Goal: Task Accomplishment & Management: Complete application form

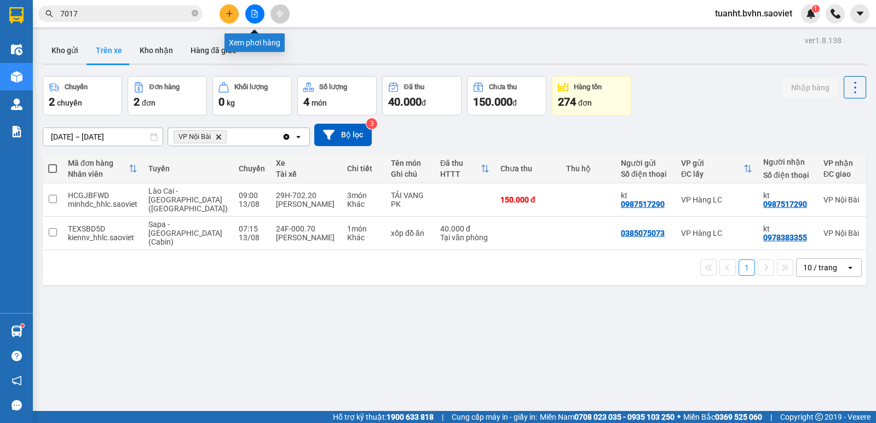
click at [257, 22] on button at bounding box center [254, 13] width 19 height 19
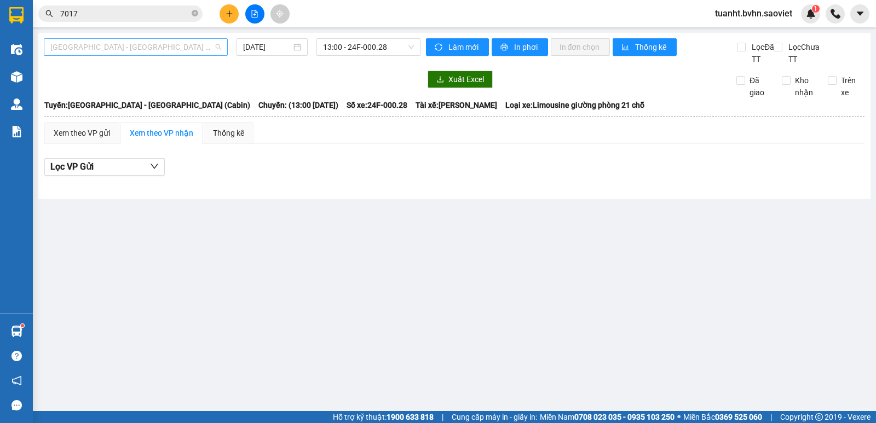
click at [187, 45] on span "[GEOGRAPHIC_DATA] - [GEOGRAPHIC_DATA] (Cabin)" at bounding box center [135, 47] width 171 height 16
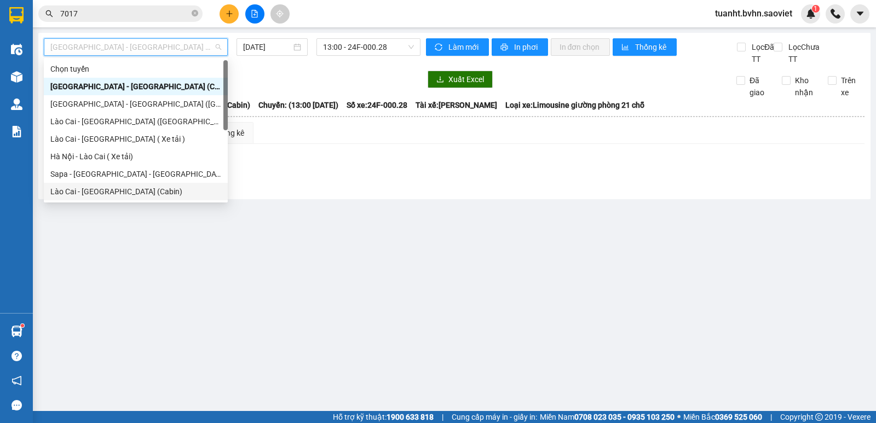
scroll to position [88, 0]
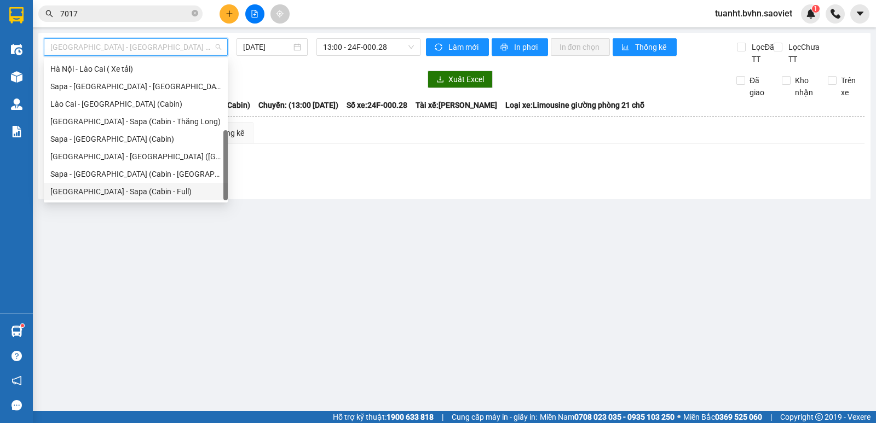
click at [150, 191] on div "[GEOGRAPHIC_DATA] - Sapa (Cabin - Full)" at bounding box center [135, 192] width 171 height 12
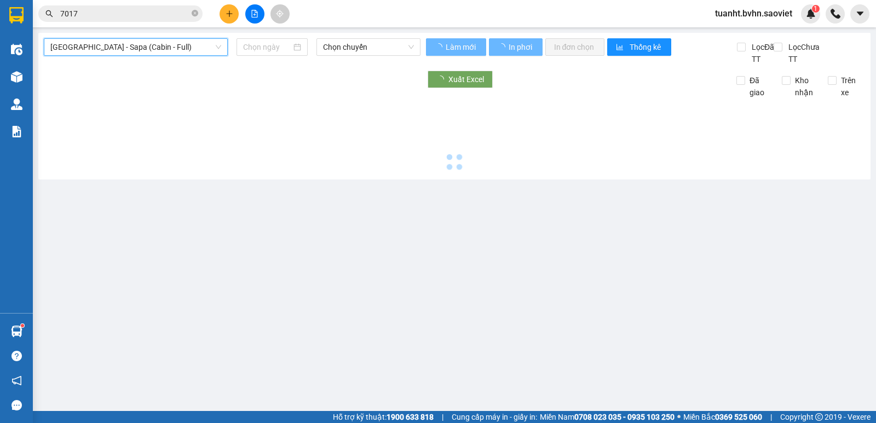
type input "[DATE]"
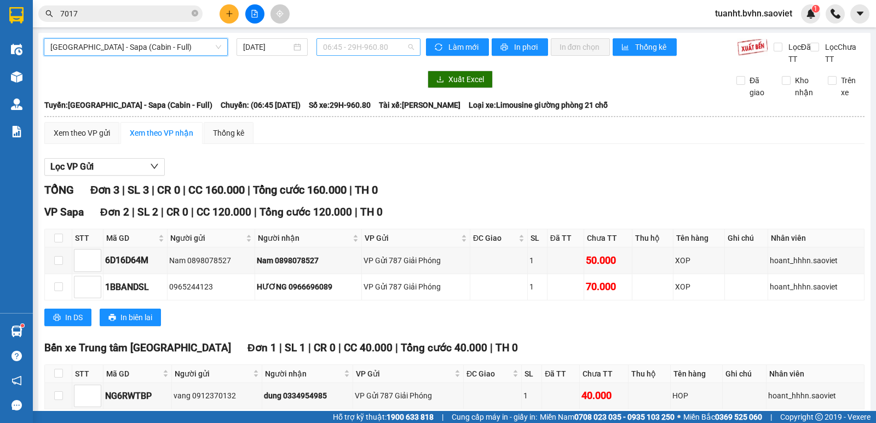
click at [383, 48] on span "06:45 - 29H-960.80" at bounding box center [368, 47] width 90 height 16
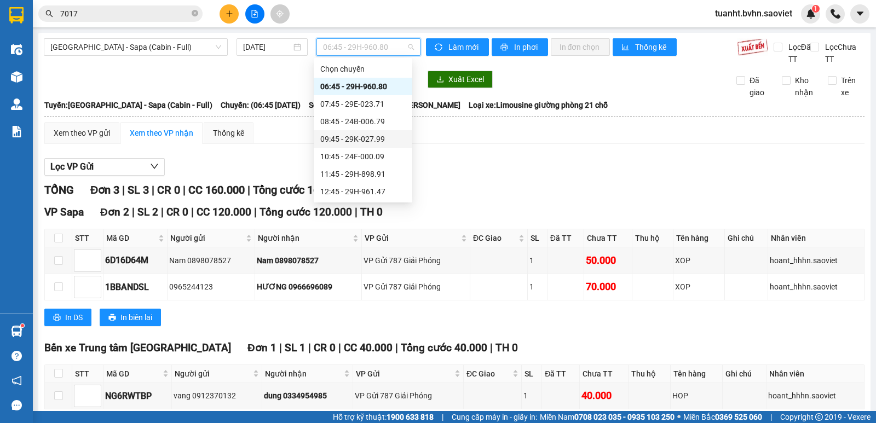
click at [383, 141] on div "09:45 - 29K-027.99" at bounding box center [362, 139] width 85 height 12
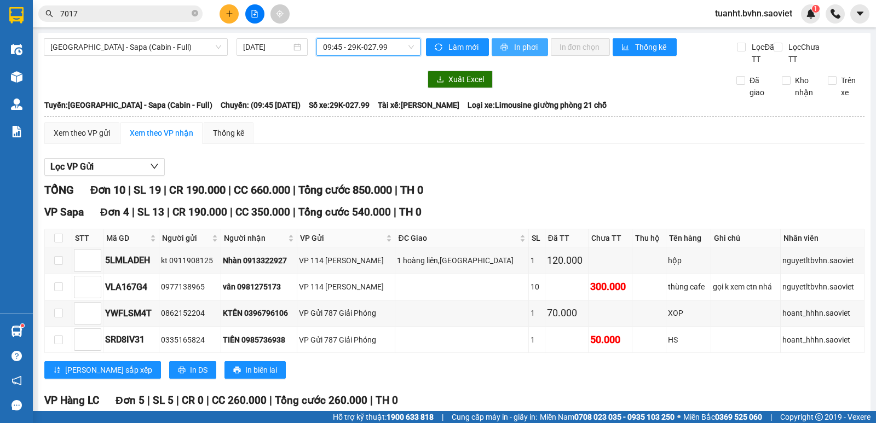
click at [526, 53] on button "In phơi" at bounding box center [520, 47] width 56 height 18
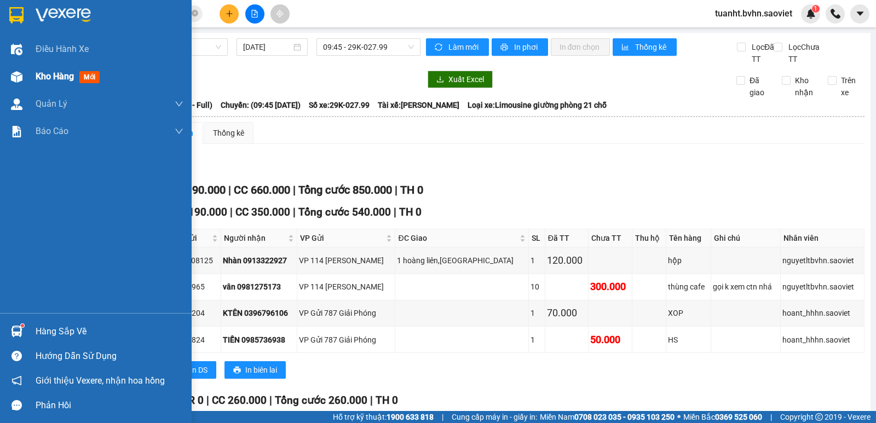
click at [21, 76] on img at bounding box center [17, 77] width 12 height 12
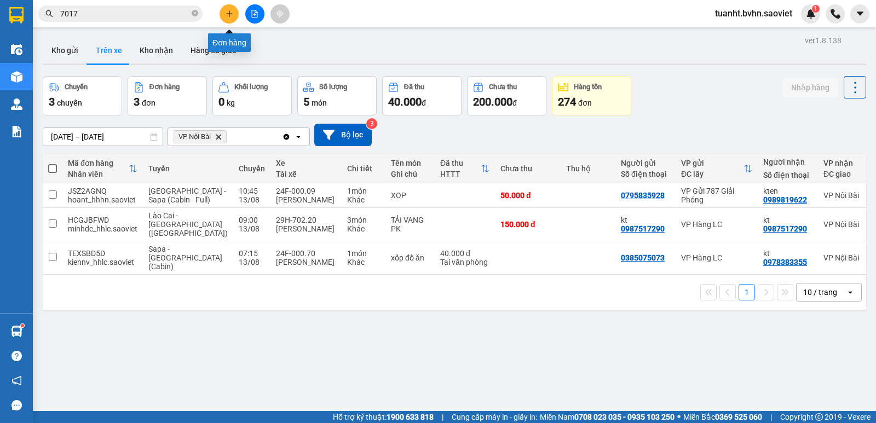
click at [231, 15] on icon "plus" at bounding box center [230, 14] width 8 height 8
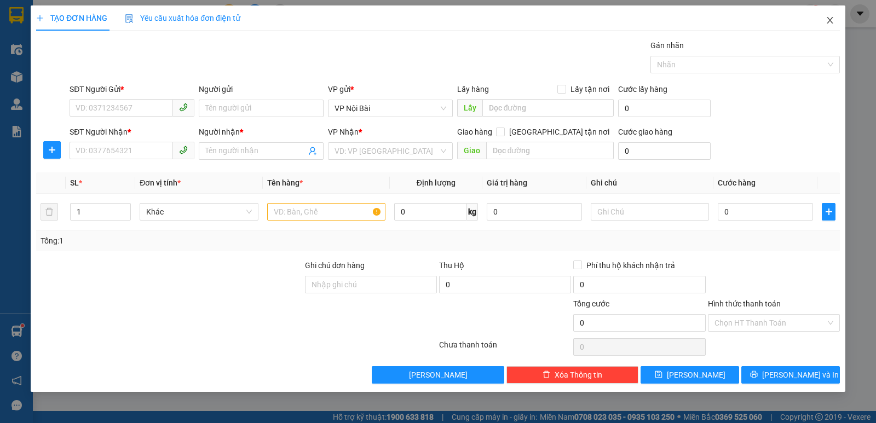
click at [826, 19] on icon "close" at bounding box center [830, 20] width 9 height 9
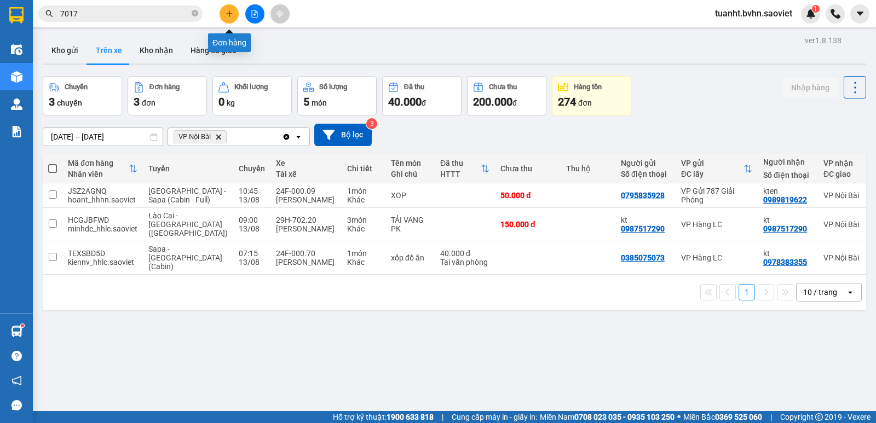
click at [226, 10] on icon "plus" at bounding box center [230, 14] width 8 height 8
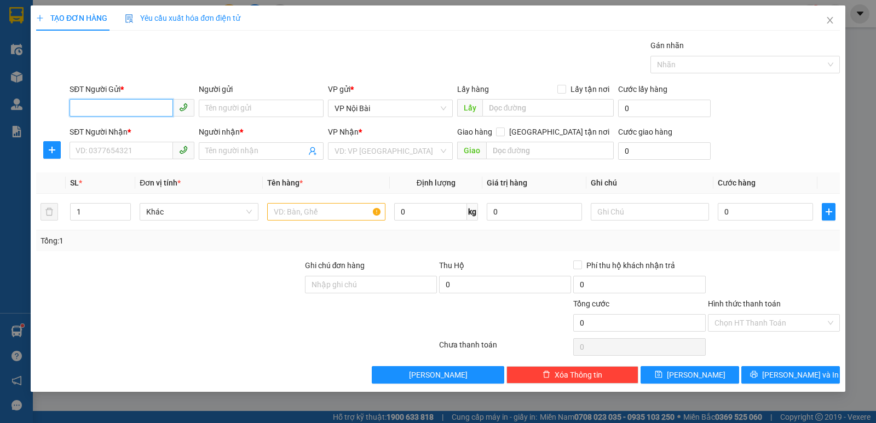
click at [116, 108] on input "SĐT Người Gửi *" at bounding box center [122, 108] width 104 height 18
type input "0976600788"
click at [134, 127] on div "0976600788 - KT" at bounding box center [132, 130] width 112 height 12
type input "KT"
type input "1/7 còn dg"
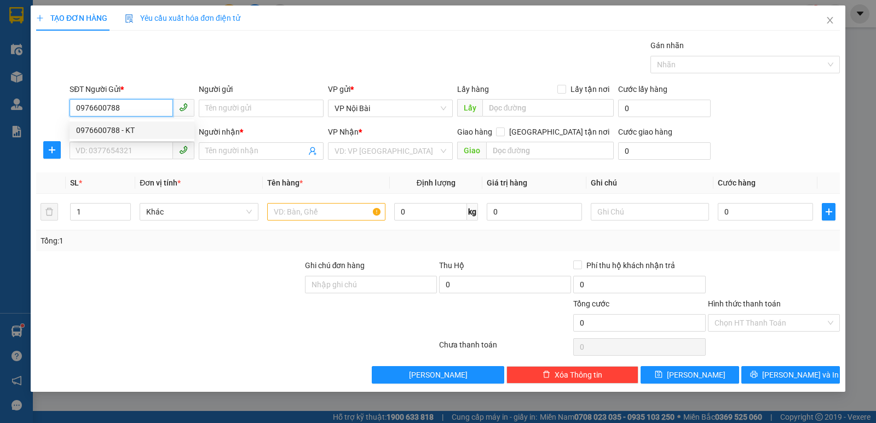
type input "0967797296"
type input "TÚ ANH"
type input "0976600788"
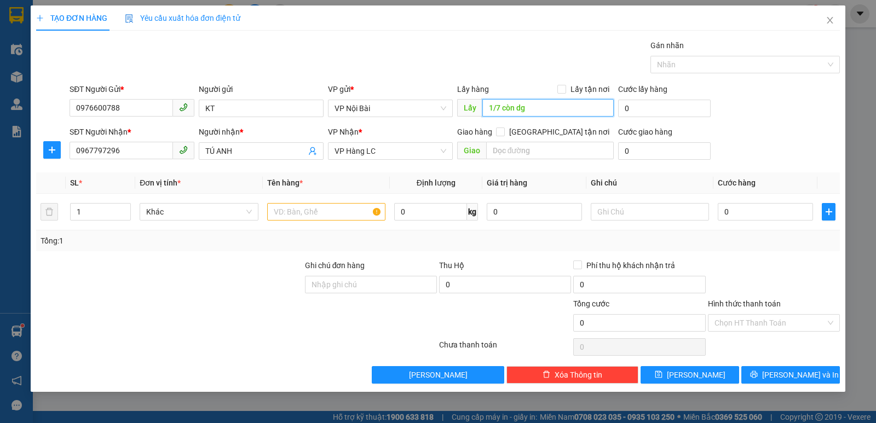
click at [534, 106] on input "1/7 còn dg" at bounding box center [549, 108] width 132 height 18
click at [94, 213] on input "1" at bounding box center [101, 212] width 60 height 16
type input "6"
click at [306, 214] on input "text" at bounding box center [326, 212] width 118 height 18
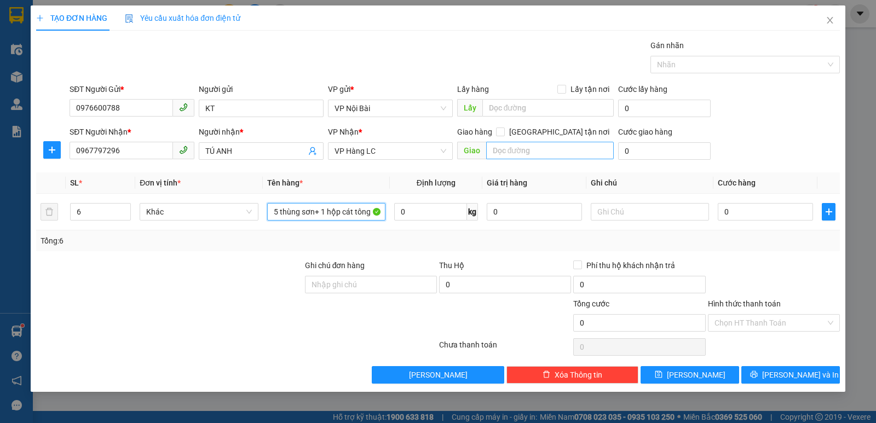
type input "5 thùng sơn+ 1 hộp cát tông"
click at [515, 150] on input "text" at bounding box center [550, 151] width 128 height 18
type input "km 237"
click at [520, 107] on input "text" at bounding box center [549, 108] width 132 height 18
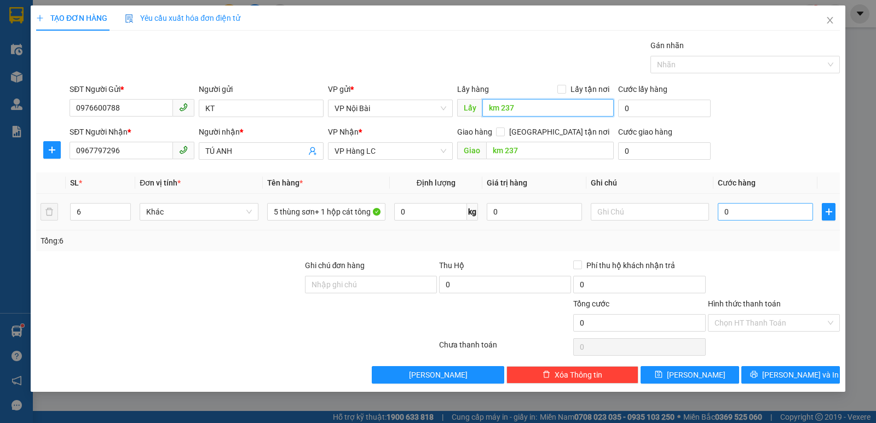
type input "km 237"
click at [765, 217] on input "0" at bounding box center [765, 212] width 95 height 18
type input "2"
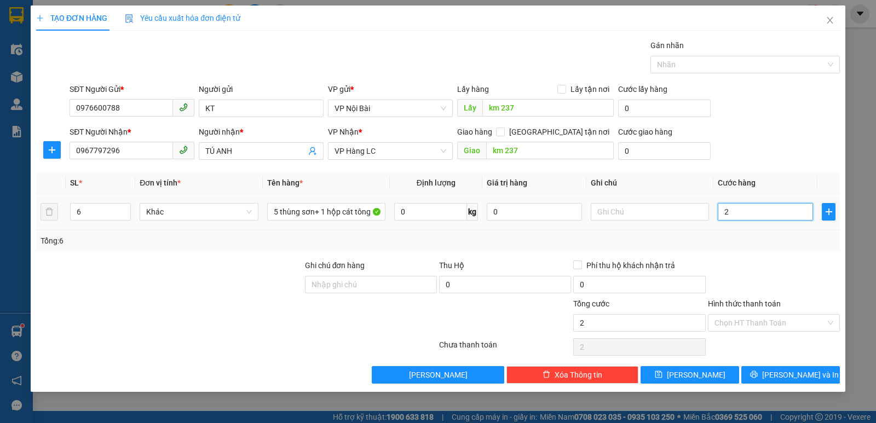
type input "25"
type input "250"
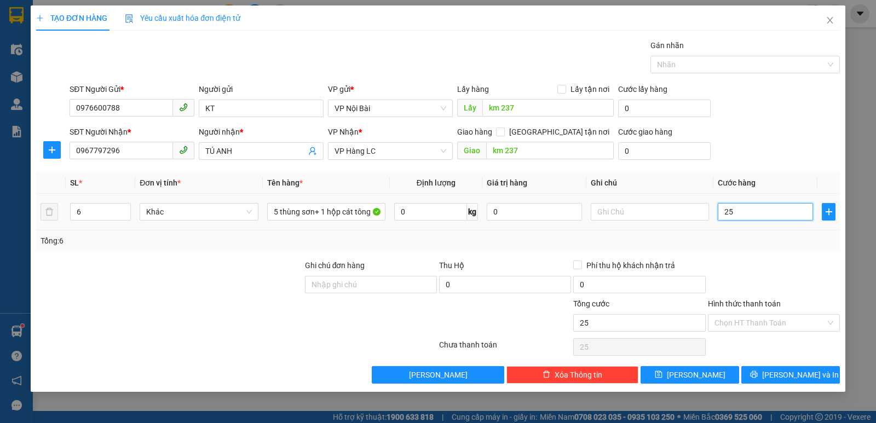
type input "250"
type input "250.000"
click at [858, 281] on div "TẠO ĐƠN HÀNG Yêu cầu xuất hóa đơn điện tử Transit Pickup Surcharge Ids Transit …" at bounding box center [438, 211] width 876 height 423
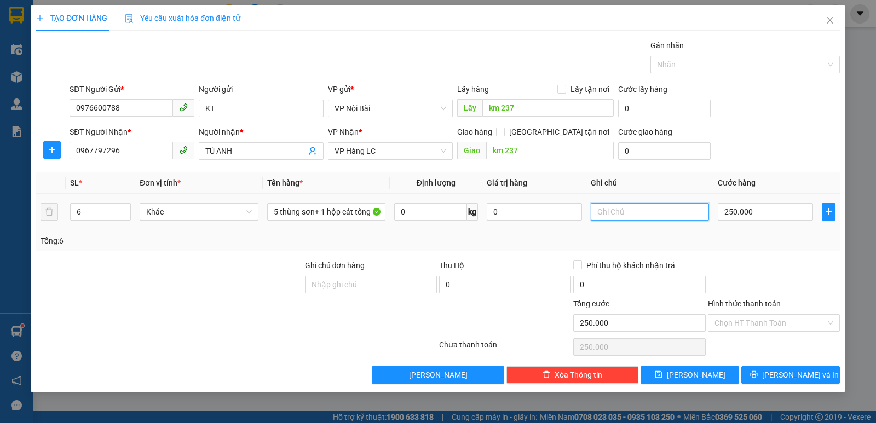
click at [619, 215] on input "text" at bounding box center [650, 212] width 118 height 18
type input "gọi khách trước 20"
click at [786, 253] on div "Transit Pickup Surcharge Ids Transit Deliver Surcharge Ids Transit Deliver Surc…" at bounding box center [438, 211] width 804 height 344
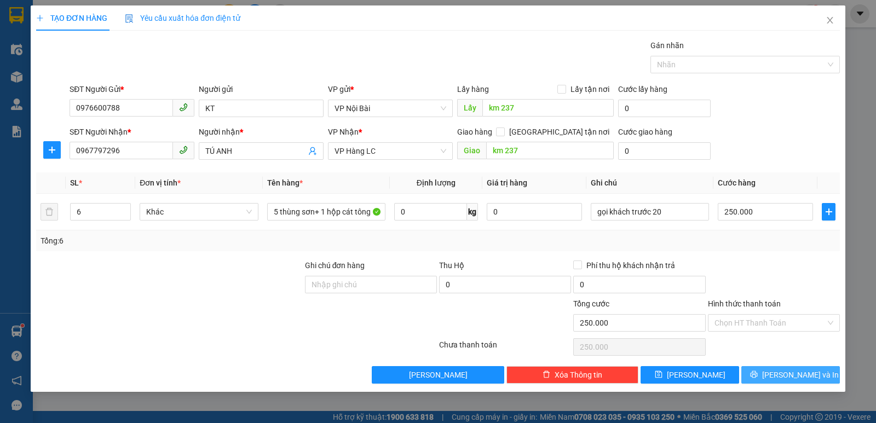
click at [786, 375] on span "[PERSON_NAME] và In" at bounding box center [800, 375] width 77 height 12
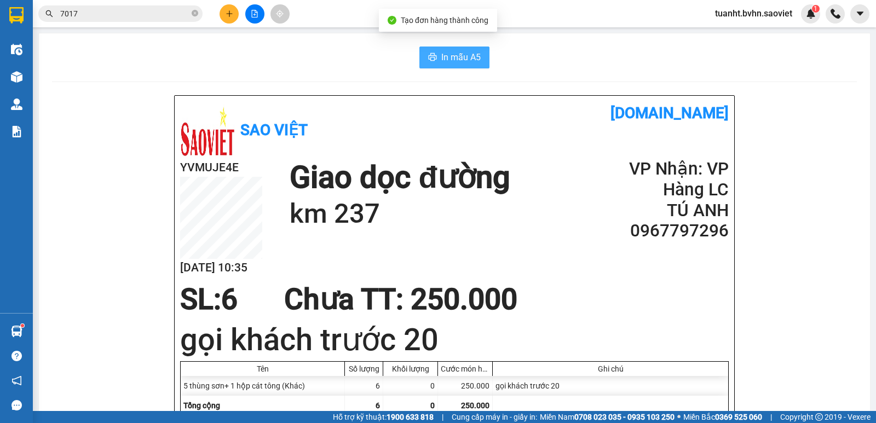
click at [451, 61] on span "In mẫu A5" at bounding box center [460, 57] width 39 height 14
click at [457, 58] on span "In mẫu A5" at bounding box center [460, 57] width 39 height 14
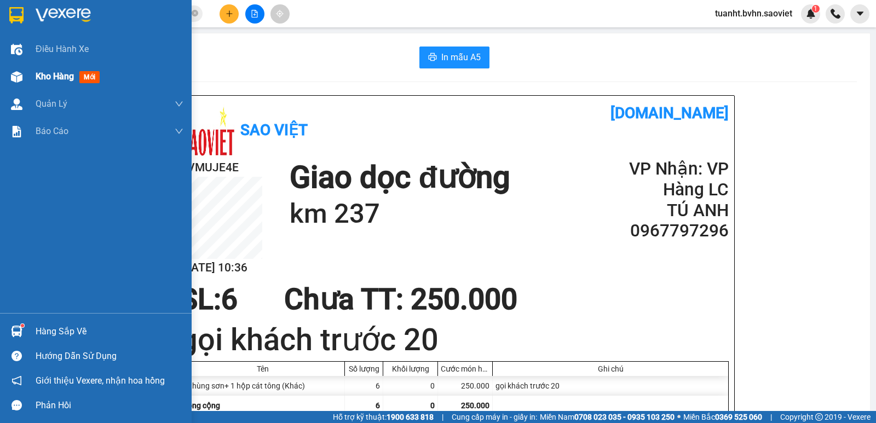
click at [16, 82] on img at bounding box center [17, 77] width 12 height 12
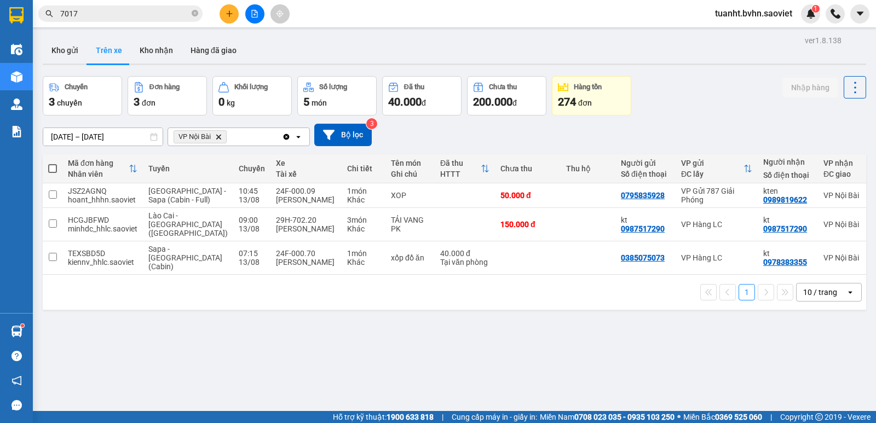
click at [252, 23] on button at bounding box center [254, 13] width 19 height 19
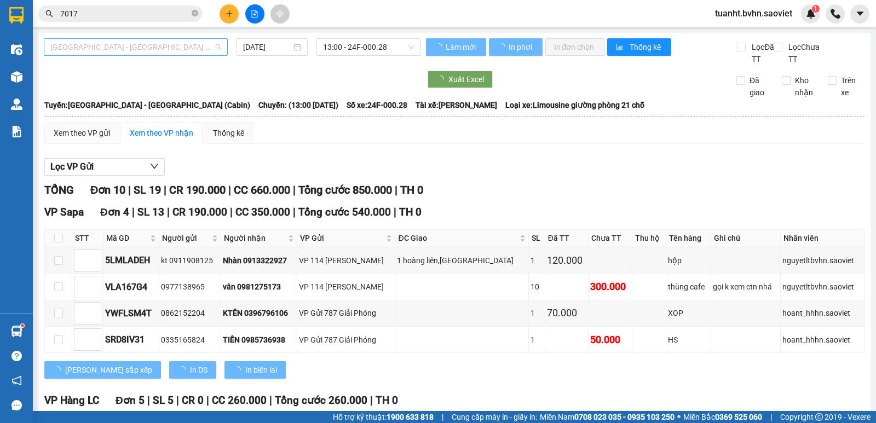
click at [187, 49] on span "[GEOGRAPHIC_DATA] - [GEOGRAPHIC_DATA] (Cabin)" at bounding box center [135, 47] width 171 height 16
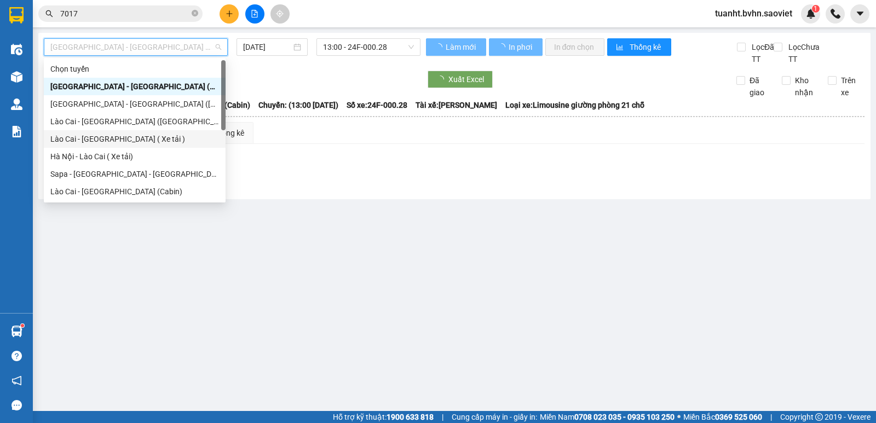
scroll to position [88, 0]
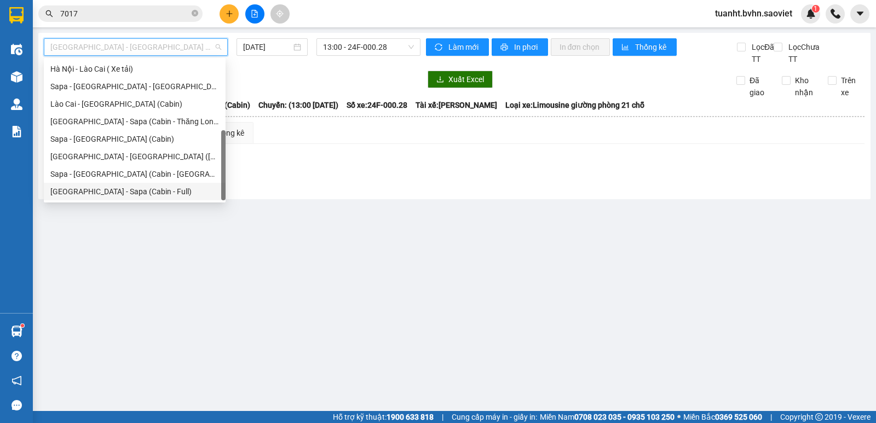
click at [171, 198] on div "[GEOGRAPHIC_DATA] - Sapa (Cabin - Full)" at bounding box center [135, 192] width 182 height 18
type input "[DATE]"
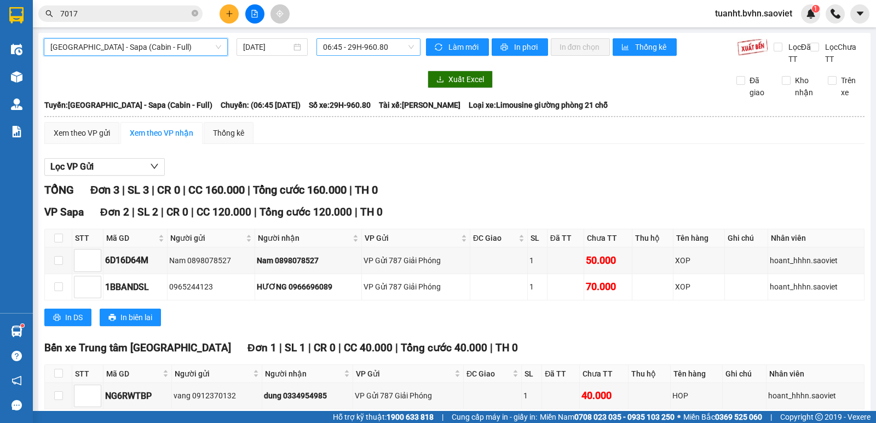
click at [372, 50] on span "06:45 - 29H-960.80" at bounding box center [368, 47] width 90 height 16
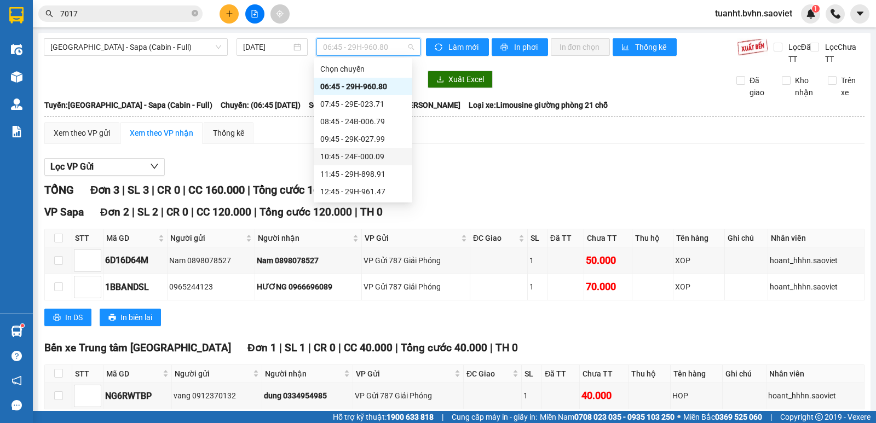
click at [381, 156] on div "10:45 - 24F-000.09" at bounding box center [362, 157] width 85 height 12
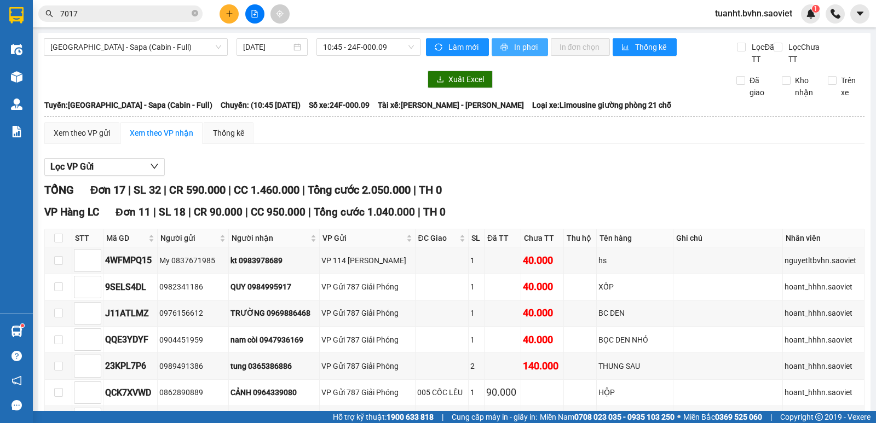
click at [522, 48] on span "In phơi" at bounding box center [526, 47] width 25 height 12
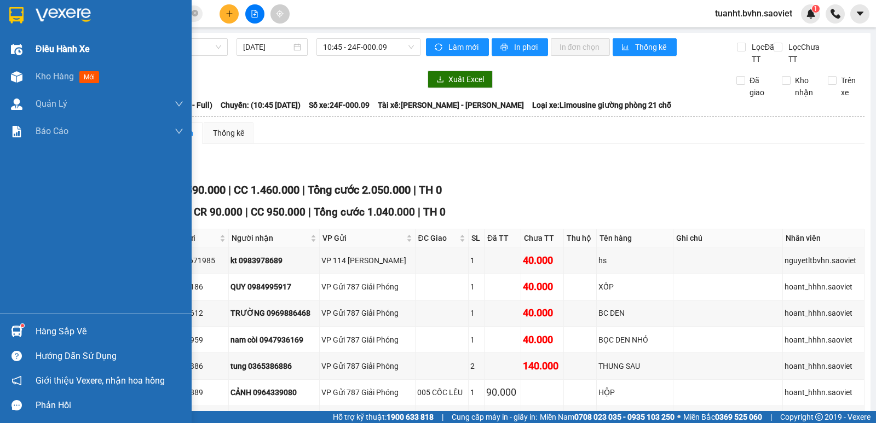
drag, startPoint x: 18, startPoint y: 78, endPoint x: 87, endPoint y: 47, distance: 75.7
click at [18, 78] on img at bounding box center [17, 77] width 12 height 12
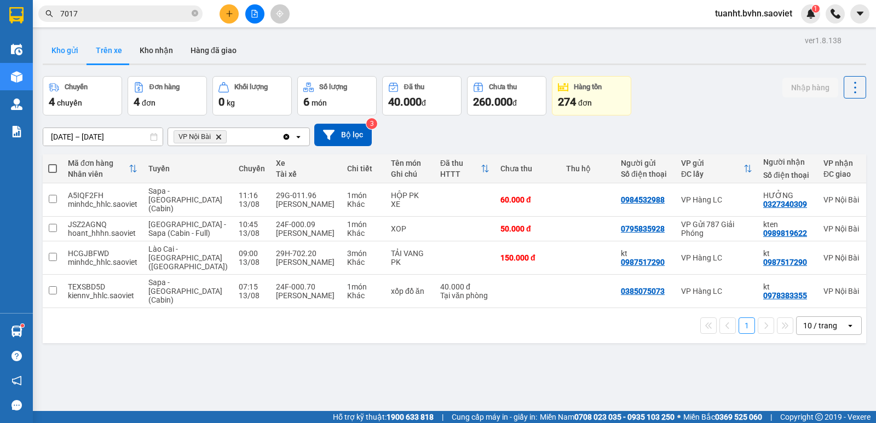
click at [73, 52] on button "Kho gửi" at bounding box center [65, 50] width 44 height 26
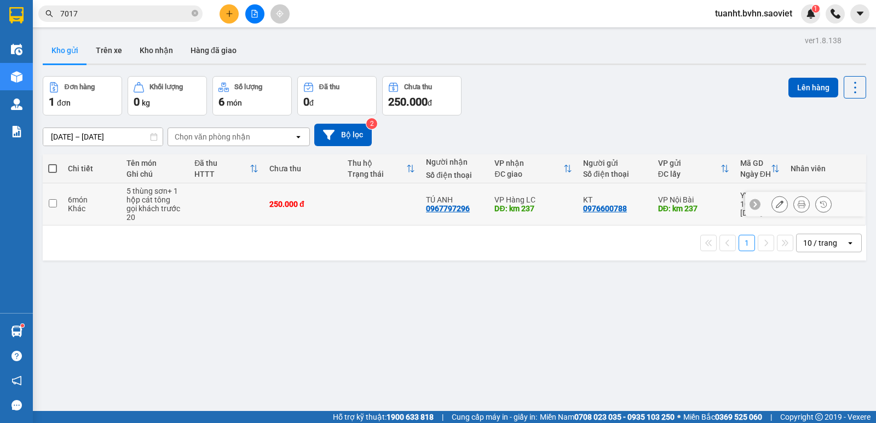
drag, startPoint x: 55, startPoint y: 202, endPoint x: 347, endPoint y: 193, distance: 292.6
click at [54, 201] on input "checkbox" at bounding box center [53, 203] width 8 height 8
checkbox input "true"
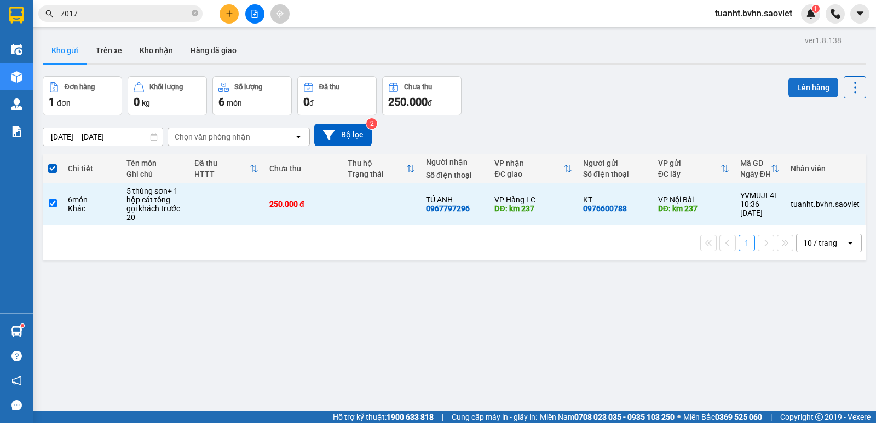
click at [806, 91] on button "Lên hàng" at bounding box center [814, 88] width 50 height 20
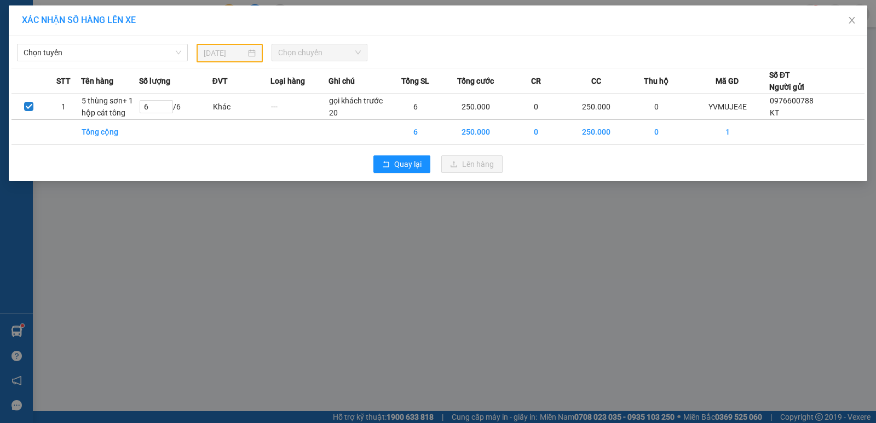
click at [114, 42] on div "Chọn tuyến [DATE] Chọn chuyến" at bounding box center [438, 50] width 853 height 24
click at [109, 52] on span "Chọn tuyến" at bounding box center [103, 52] width 158 height 16
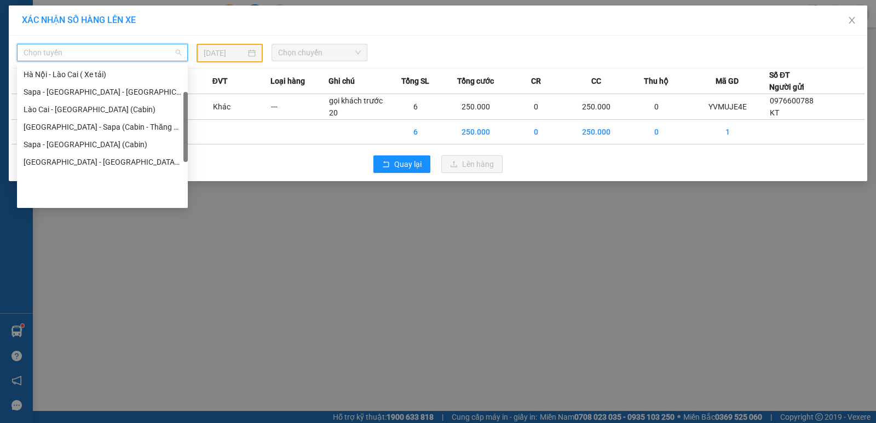
scroll to position [33, 0]
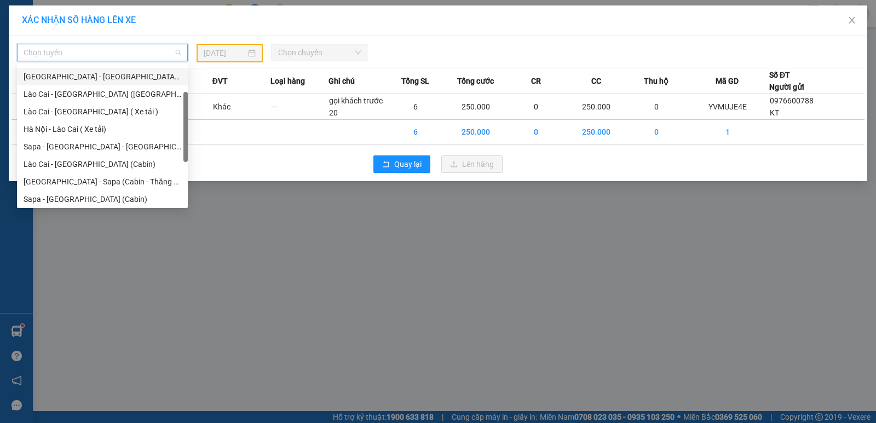
click at [117, 79] on div "[GEOGRAPHIC_DATA] - [GEOGRAPHIC_DATA] ([GEOGRAPHIC_DATA])" at bounding box center [103, 77] width 158 height 12
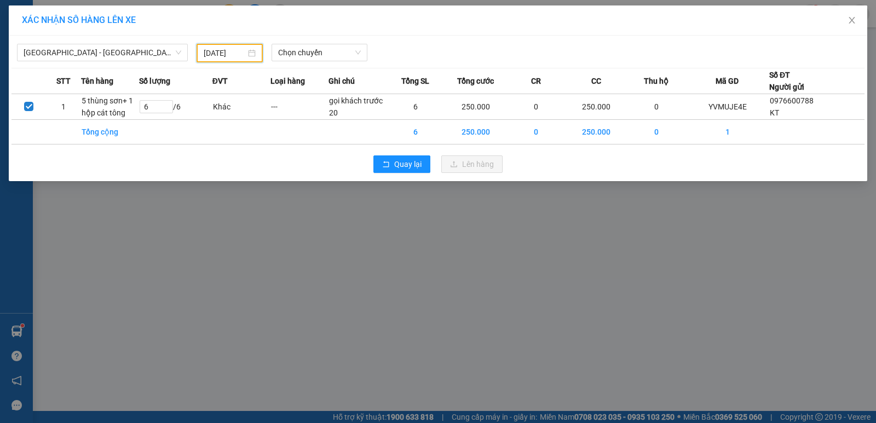
click at [213, 51] on input "[DATE]" at bounding box center [225, 53] width 42 height 12
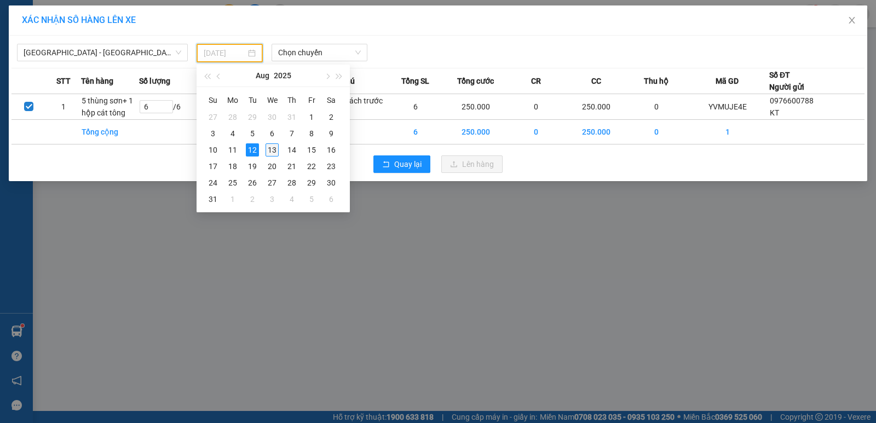
click at [276, 148] on div "13" at bounding box center [272, 149] width 13 height 13
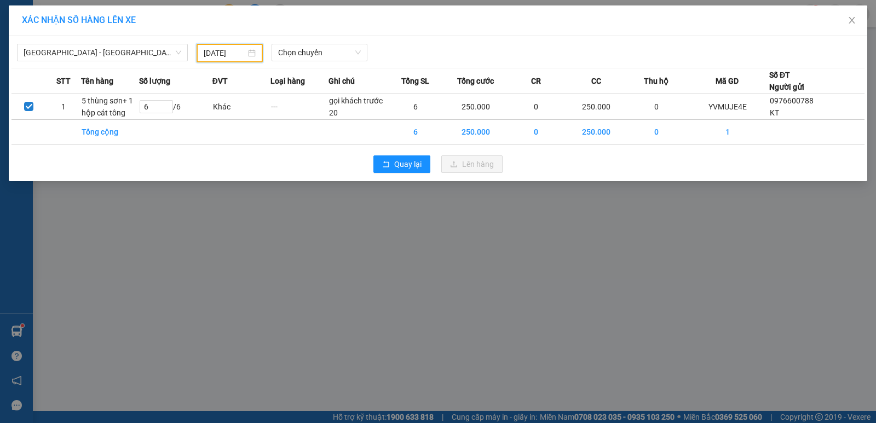
type input "[DATE]"
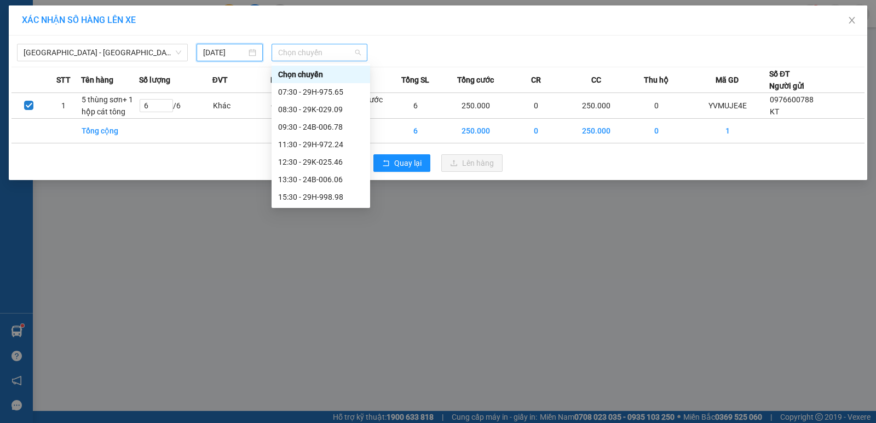
click at [303, 49] on span "Chọn chuyến" at bounding box center [319, 52] width 83 height 16
click at [137, 58] on span "[GEOGRAPHIC_DATA] - [GEOGRAPHIC_DATA] ([GEOGRAPHIC_DATA])" at bounding box center [103, 52] width 158 height 16
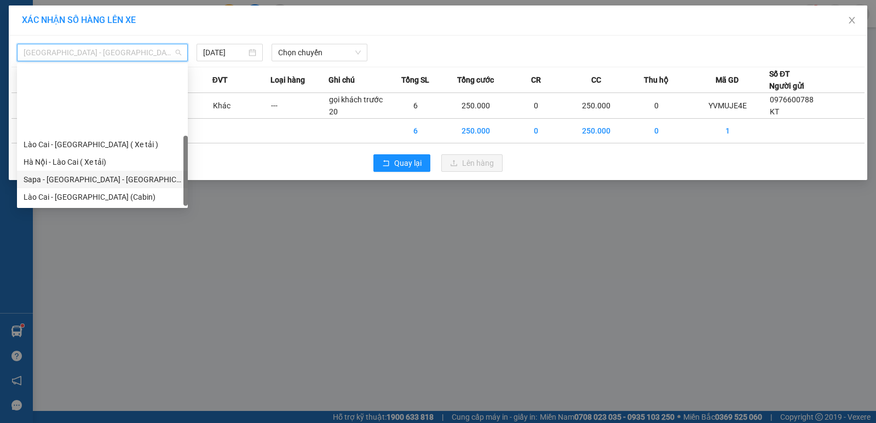
scroll to position [88, 0]
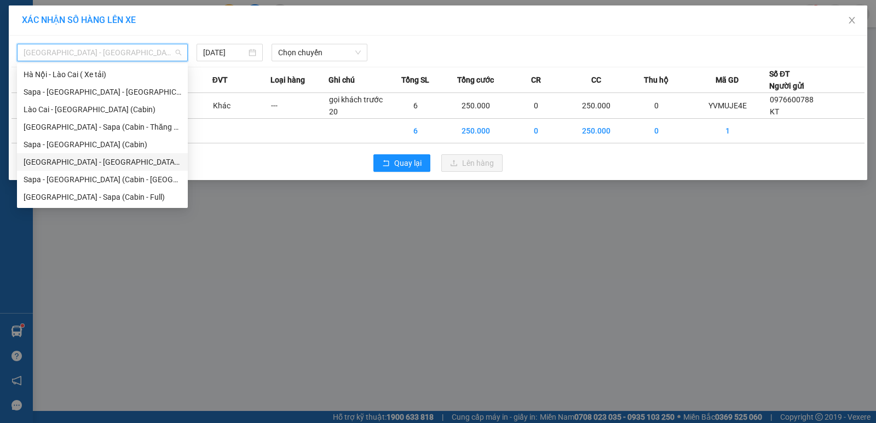
drag, startPoint x: 128, startPoint y: 168, endPoint x: 151, endPoint y: 148, distance: 30.4
click at [128, 168] on div "[GEOGRAPHIC_DATA] - [GEOGRAPHIC_DATA] ([GEOGRAPHIC_DATA])" at bounding box center [103, 162] width 158 height 12
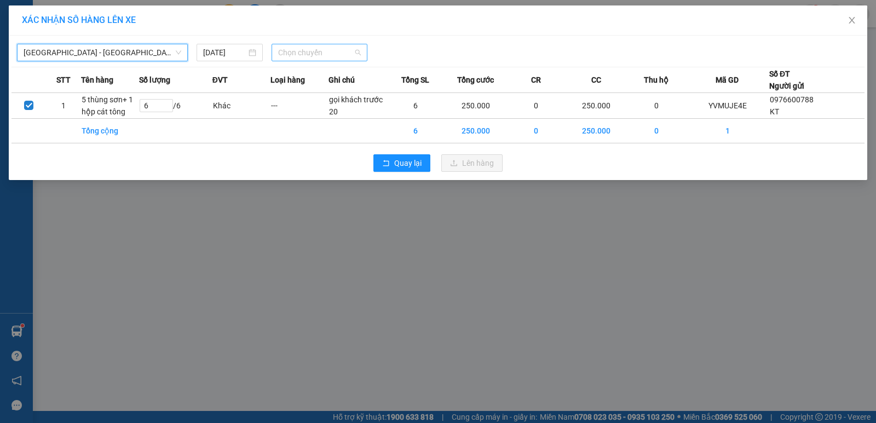
click at [307, 54] on span "Chọn chuyến" at bounding box center [319, 52] width 83 height 16
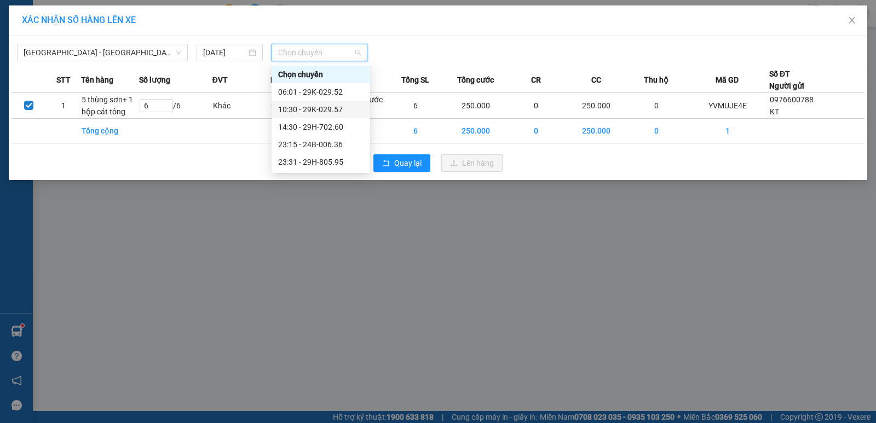
click at [335, 113] on div "10:30 - 29K-029.57" at bounding box center [320, 110] width 85 height 12
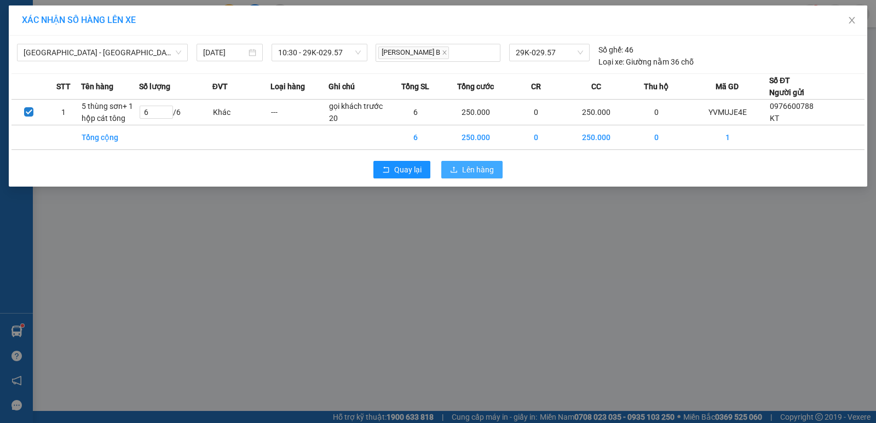
click at [475, 171] on span "Lên hàng" at bounding box center [478, 170] width 32 height 12
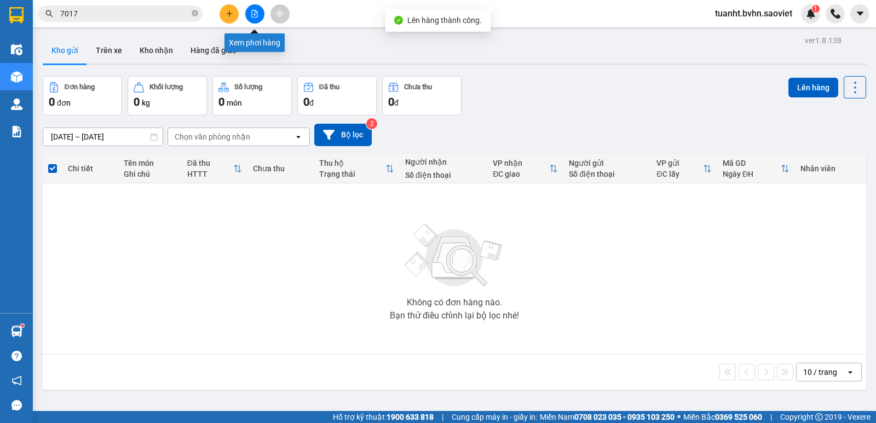
click at [257, 14] on icon "file-add" at bounding box center [255, 14] width 6 height 8
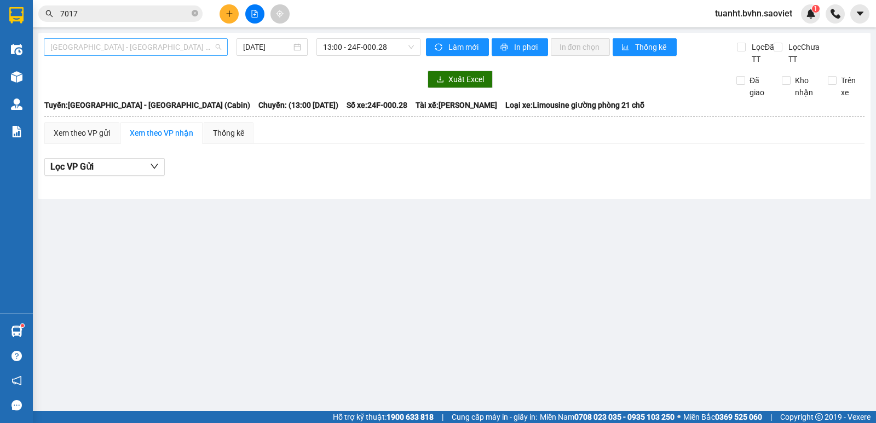
click at [162, 48] on span "[GEOGRAPHIC_DATA] - [GEOGRAPHIC_DATA] (Cabin)" at bounding box center [135, 47] width 171 height 16
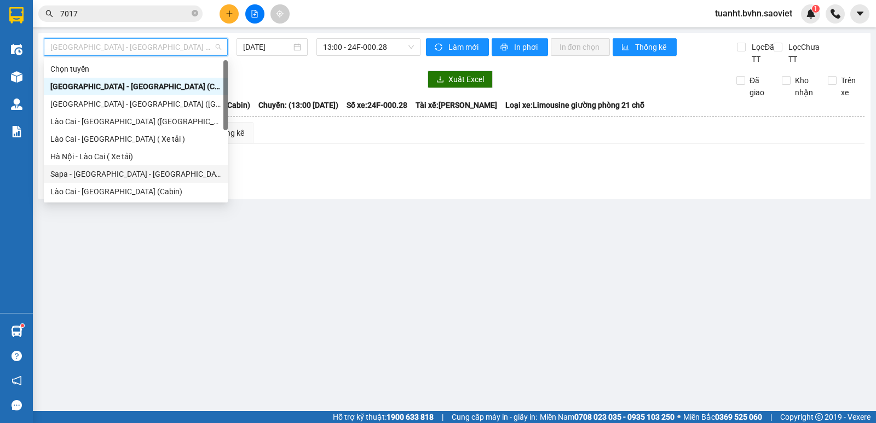
scroll to position [55, 0]
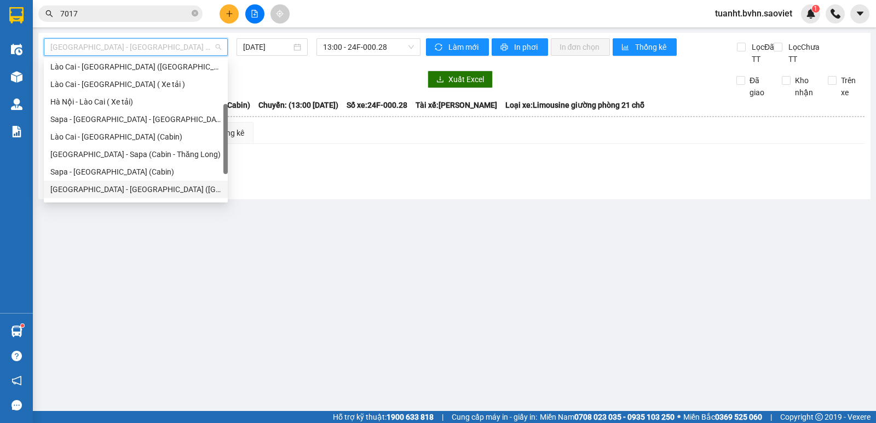
click at [155, 188] on div "[GEOGRAPHIC_DATA] - [GEOGRAPHIC_DATA] ([GEOGRAPHIC_DATA])" at bounding box center [135, 189] width 171 height 12
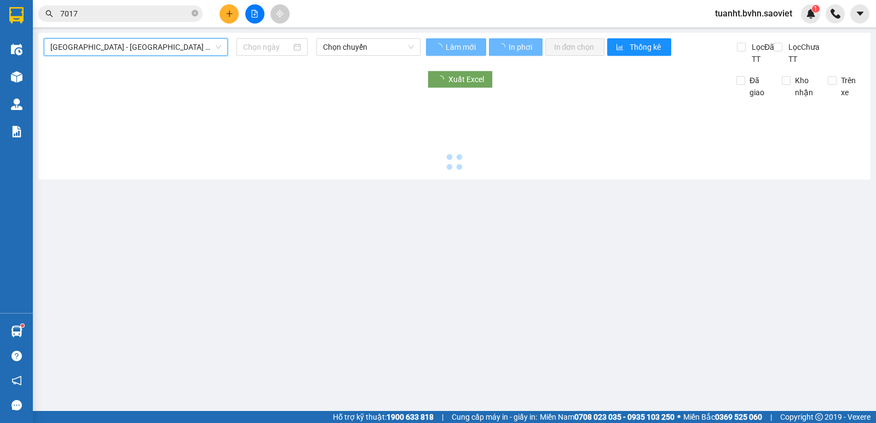
type input "[DATE]"
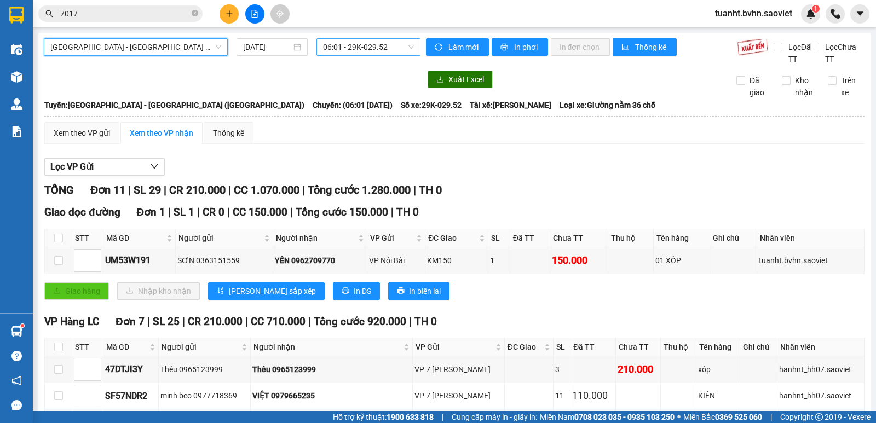
click at [359, 47] on span "06:01 - 29K-029.52" at bounding box center [368, 47] width 90 height 16
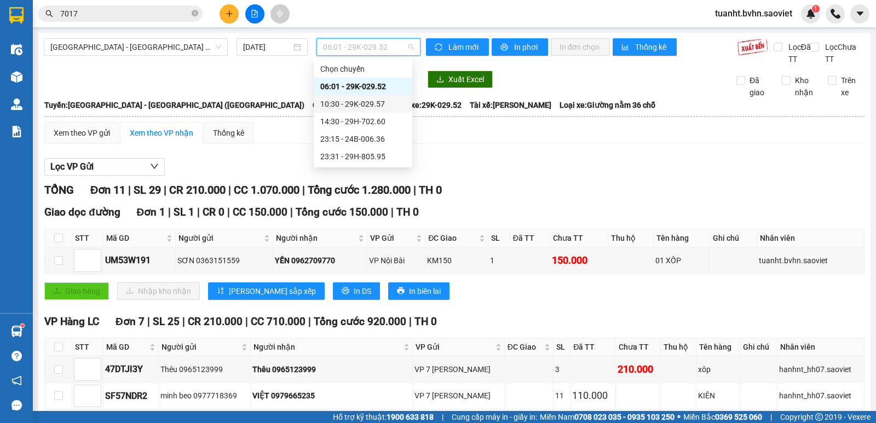
click at [376, 102] on div "10:30 - 29K-029.57" at bounding box center [362, 104] width 85 height 12
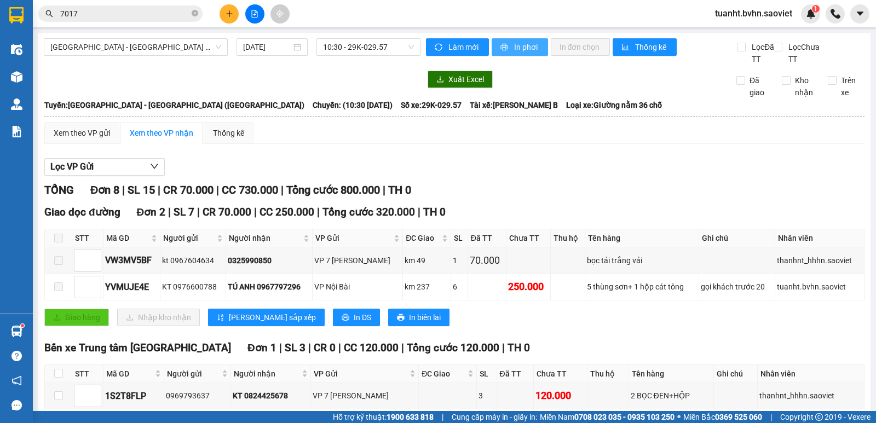
click at [505, 47] on span "printer" at bounding box center [505, 47] width 9 height 9
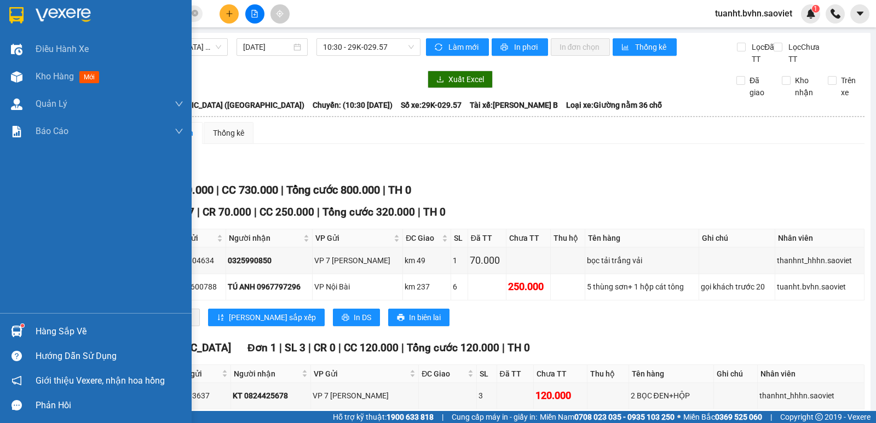
drag, startPoint x: 13, startPoint y: 78, endPoint x: 266, endPoint y: 4, distance: 264.1
click at [13, 78] on img at bounding box center [17, 77] width 12 height 12
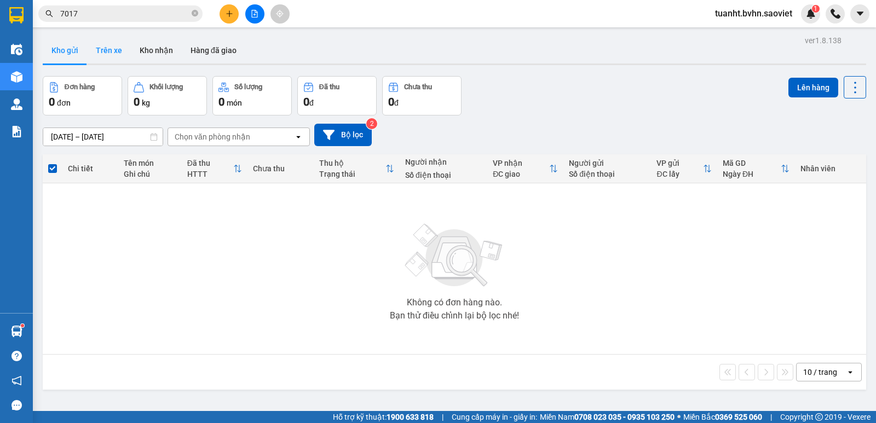
click at [113, 58] on button "Trên xe" at bounding box center [109, 50] width 44 height 26
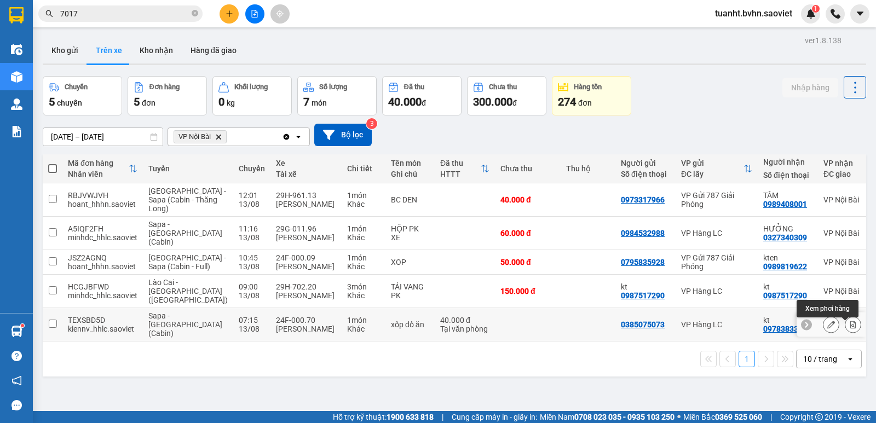
click at [851, 329] on icon at bounding box center [854, 325] width 6 height 8
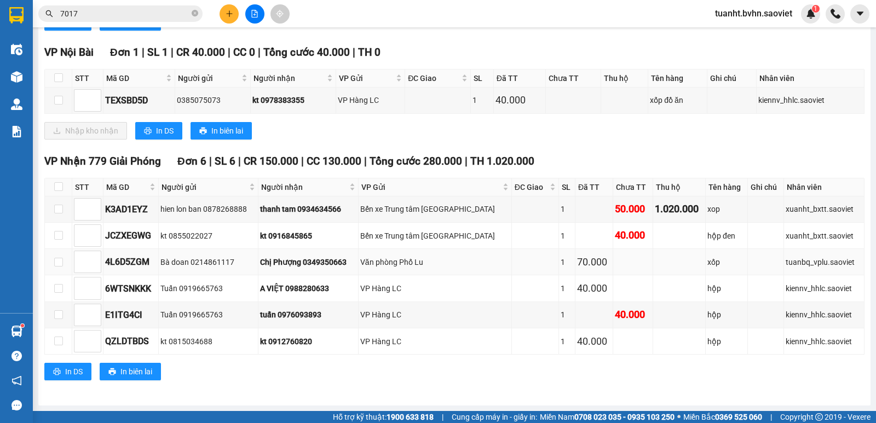
scroll to position [324, 0]
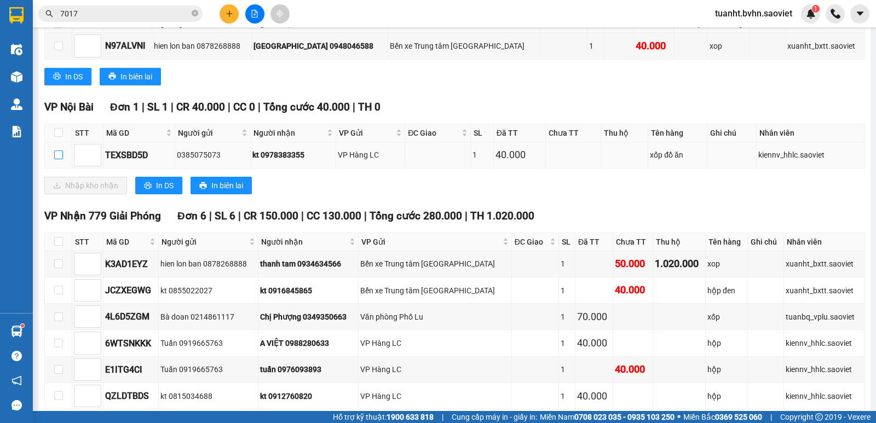
click at [58, 156] on input "checkbox" at bounding box center [58, 155] width 9 height 9
checkbox input "true"
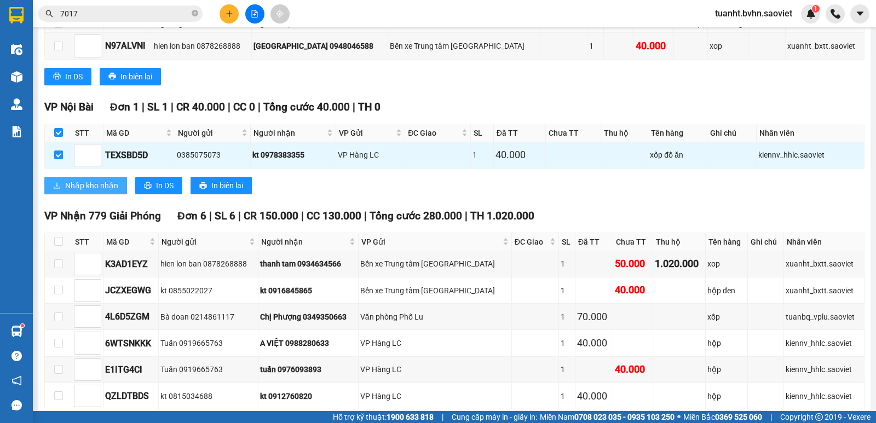
click at [84, 184] on span "Nhập kho nhận" at bounding box center [91, 186] width 53 height 12
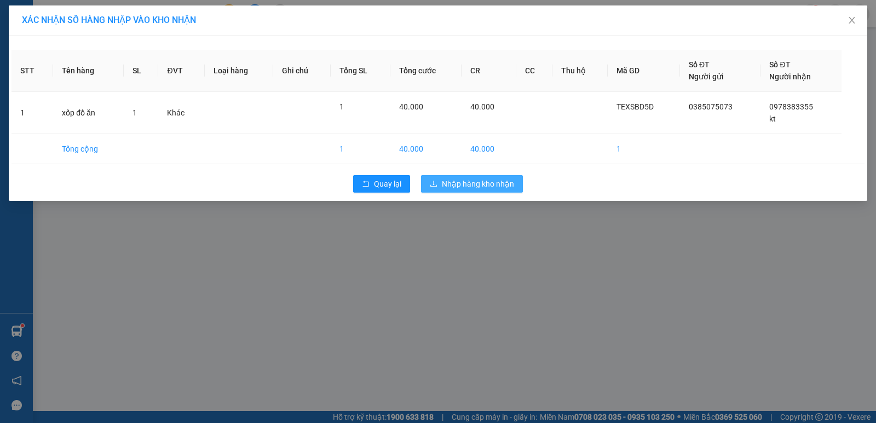
click at [454, 183] on span "Nhập hàng kho nhận" at bounding box center [478, 184] width 72 height 12
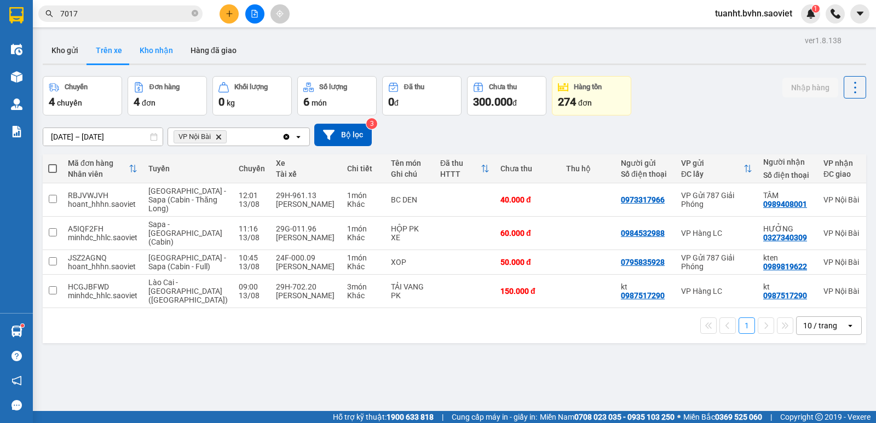
click at [156, 55] on button "Kho nhận" at bounding box center [156, 50] width 51 height 26
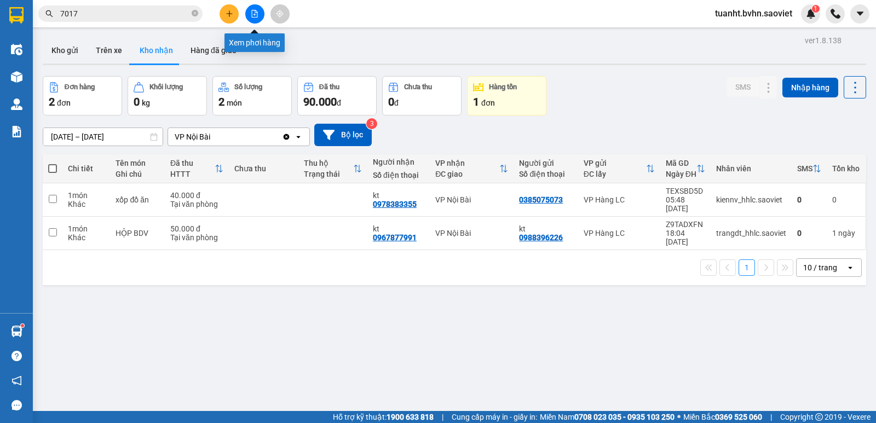
click at [256, 16] on icon "file-add" at bounding box center [255, 14] width 8 height 8
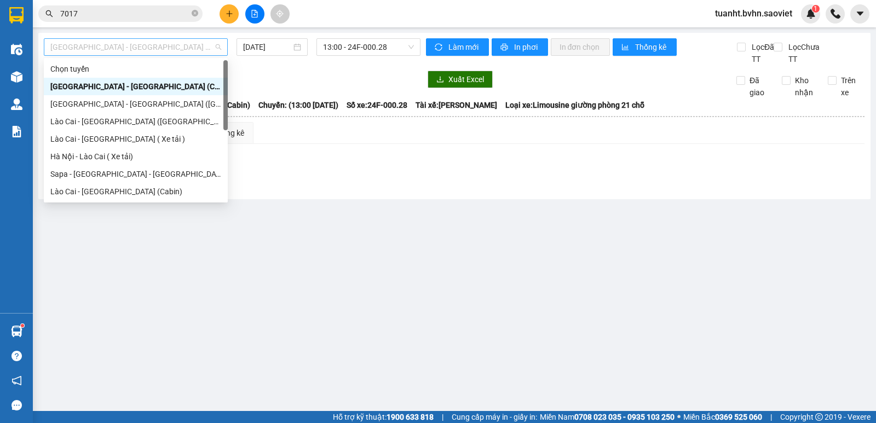
click at [183, 46] on span "[GEOGRAPHIC_DATA] - [GEOGRAPHIC_DATA] (Cabin)" at bounding box center [135, 47] width 171 height 16
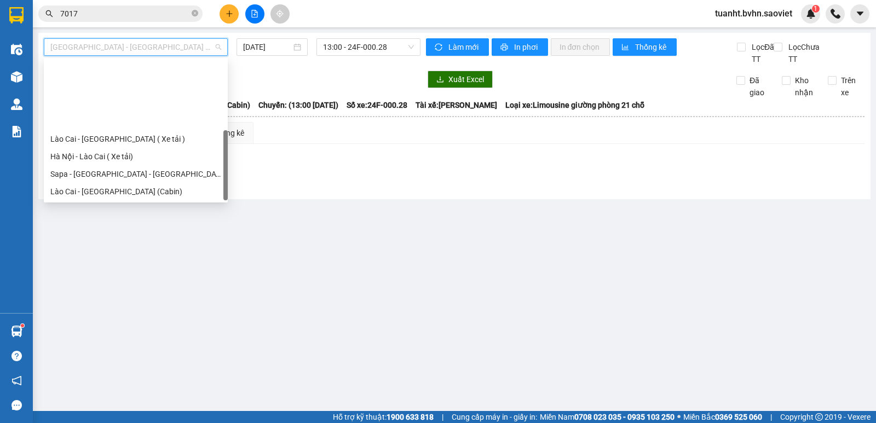
scroll to position [88, 0]
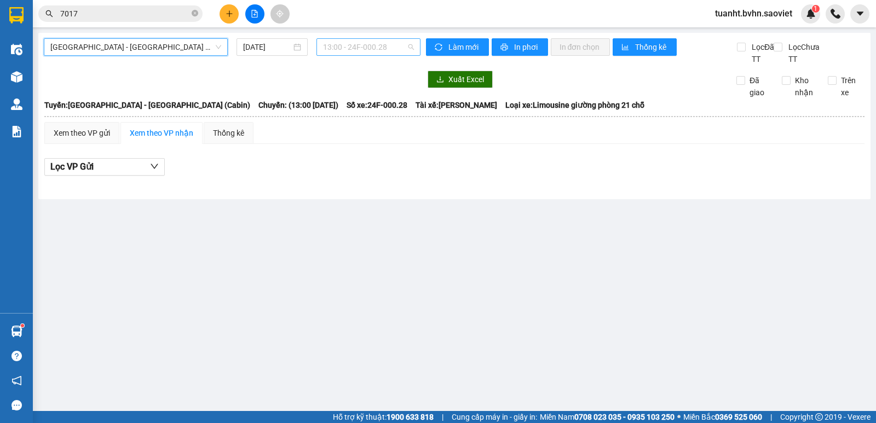
click at [351, 47] on span "13:00 - 24F-000.28" at bounding box center [368, 47] width 90 height 16
click at [166, 49] on span "[GEOGRAPHIC_DATA] - [GEOGRAPHIC_DATA] (Cabin)" at bounding box center [135, 47] width 171 height 16
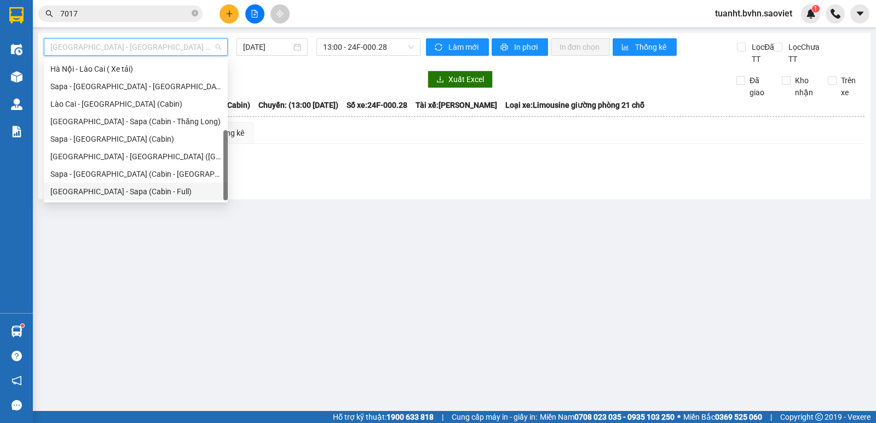
click at [152, 193] on div "[GEOGRAPHIC_DATA] - Sapa (Cabin - Full)" at bounding box center [135, 192] width 171 height 12
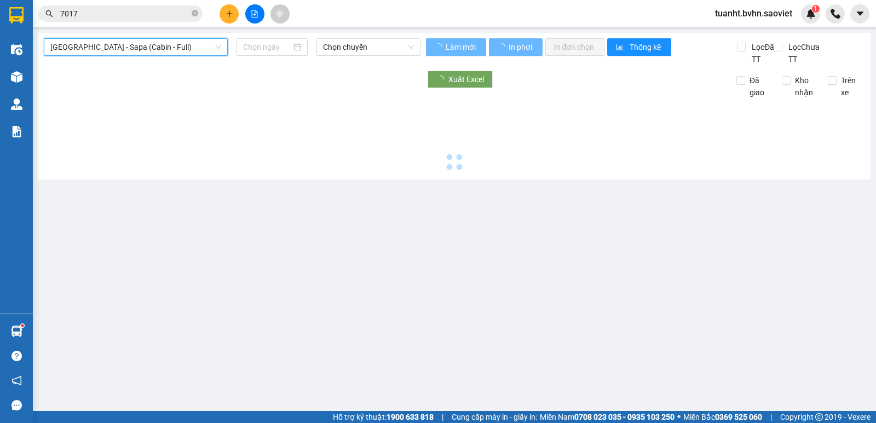
type input "[DATE]"
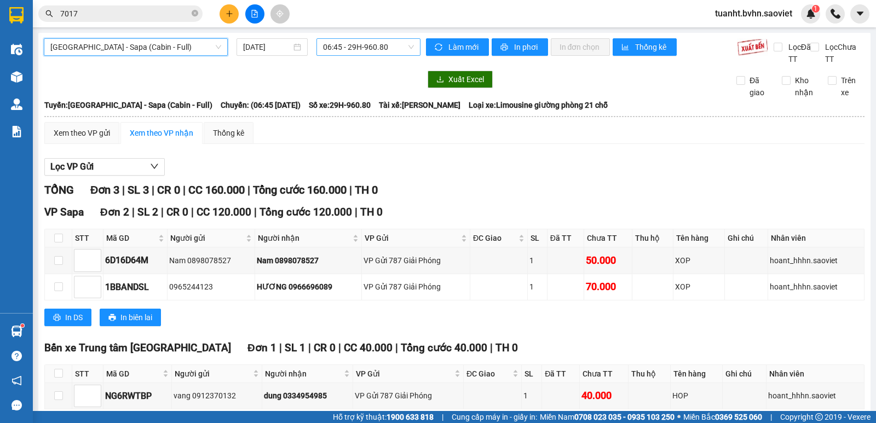
click at [365, 53] on span "06:45 - 29H-960.80" at bounding box center [368, 47] width 90 height 16
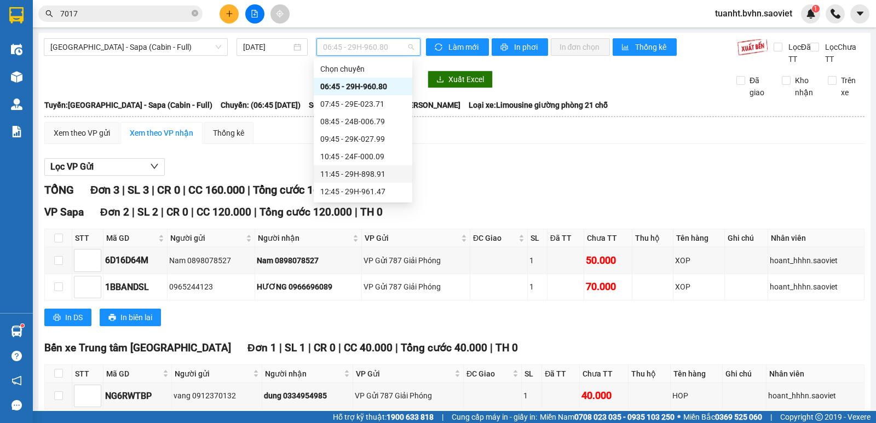
click at [380, 175] on div "11:45 - 29H-898.91" at bounding box center [362, 174] width 85 height 12
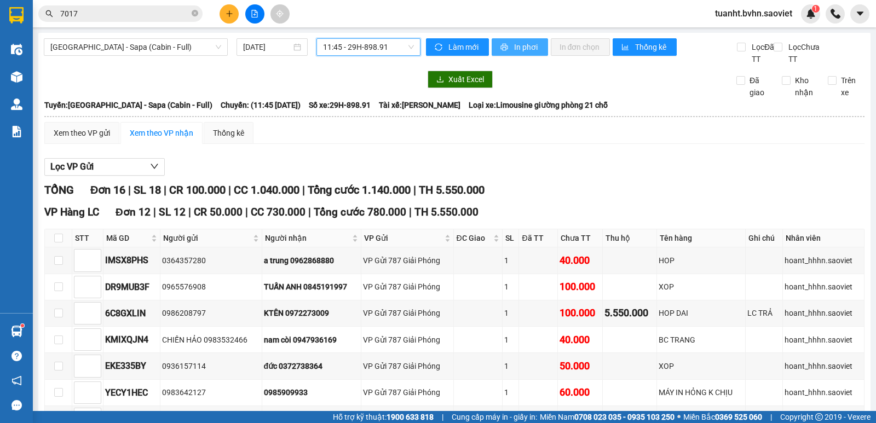
click at [527, 47] on span "In phơi" at bounding box center [526, 47] width 25 height 12
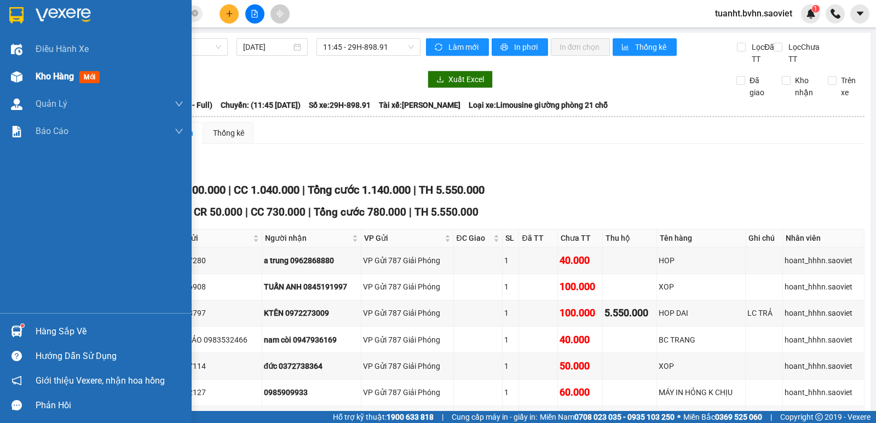
click at [19, 77] on img at bounding box center [17, 77] width 12 height 12
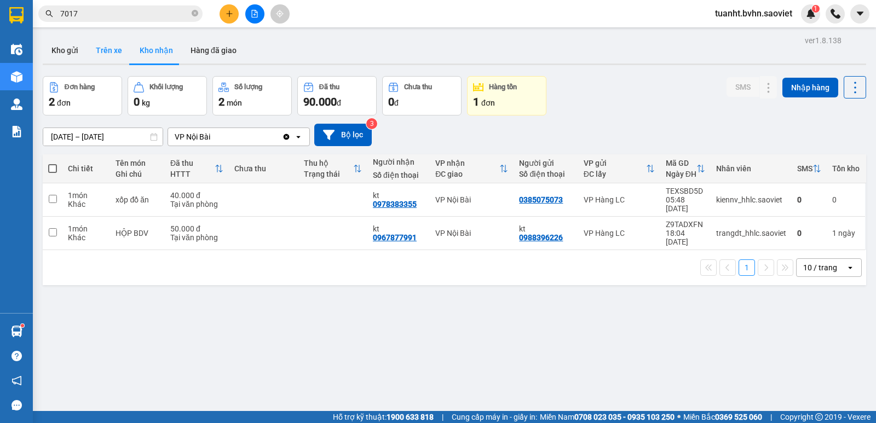
click at [113, 55] on button "Trên xe" at bounding box center [109, 50] width 44 height 26
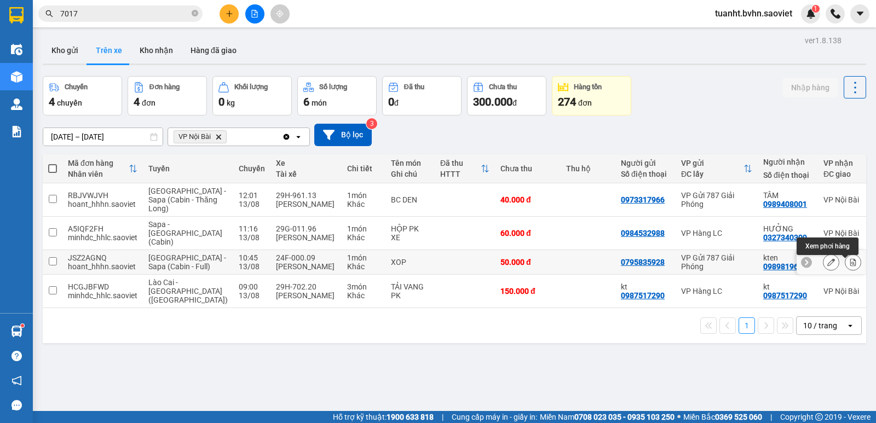
click at [851, 266] on icon at bounding box center [854, 263] width 6 height 8
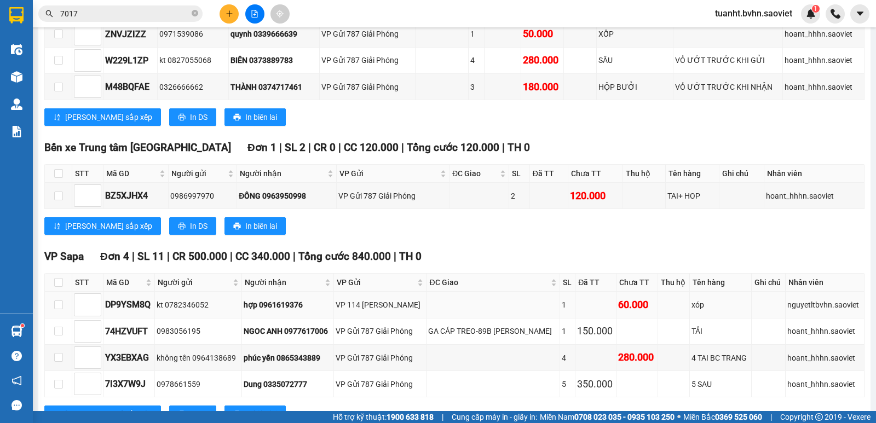
scroll to position [590, 0]
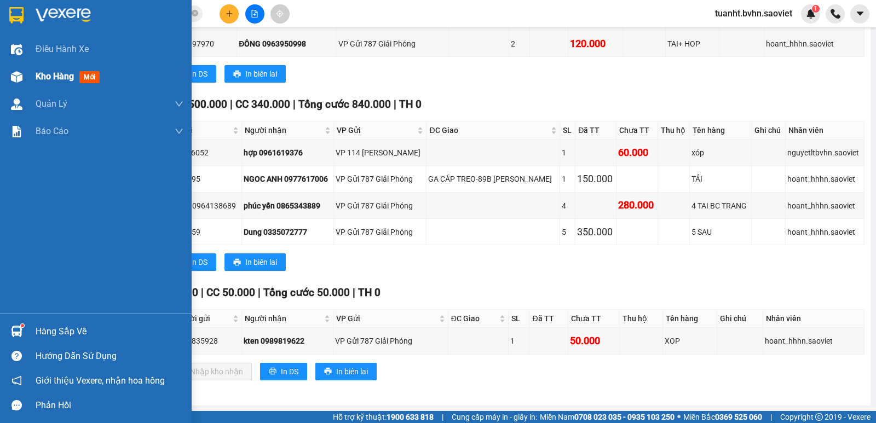
click at [24, 76] on div at bounding box center [16, 76] width 19 height 19
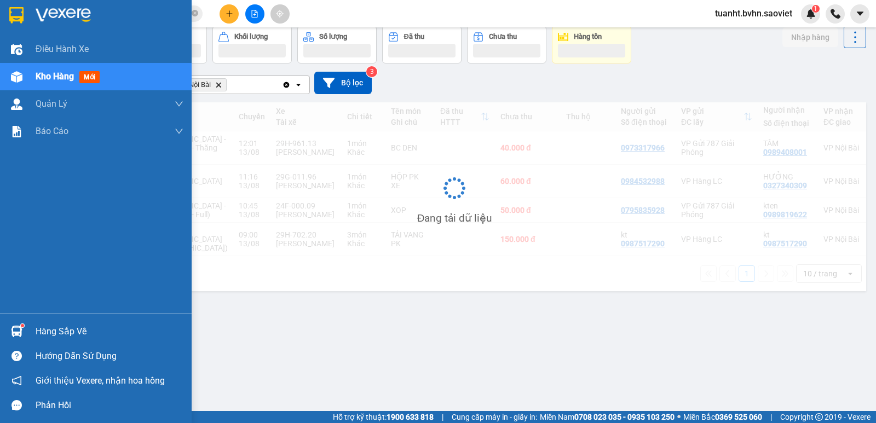
scroll to position [50, 0]
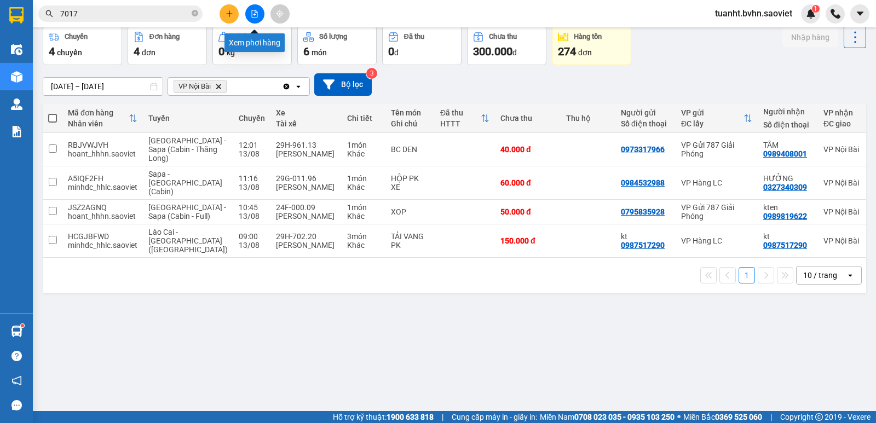
click at [257, 19] on button at bounding box center [254, 13] width 19 height 19
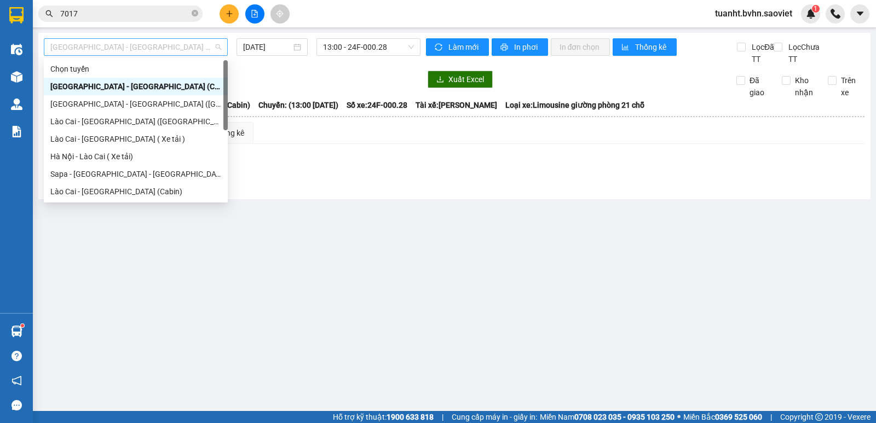
click at [167, 46] on span "[GEOGRAPHIC_DATA] - [GEOGRAPHIC_DATA] (Cabin)" at bounding box center [135, 47] width 171 height 16
click at [118, 106] on div "[GEOGRAPHIC_DATA] - [GEOGRAPHIC_DATA] ([GEOGRAPHIC_DATA])" at bounding box center [135, 104] width 171 height 12
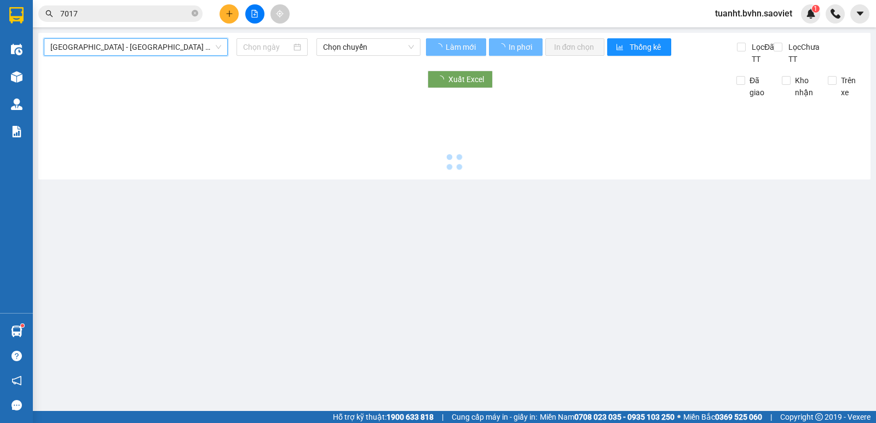
type input "[DATE]"
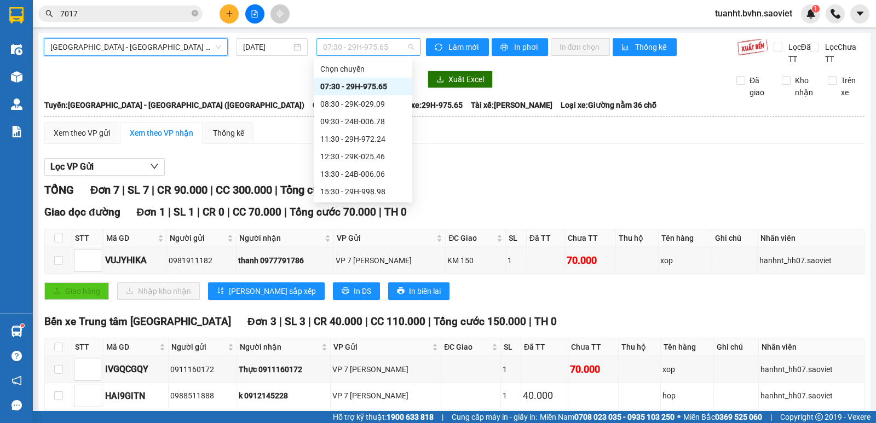
click at [360, 50] on span "07:30 - 29H-975.65" at bounding box center [368, 47] width 90 height 16
click at [379, 142] on div "11:30 - 29H-972.24" at bounding box center [362, 139] width 85 height 12
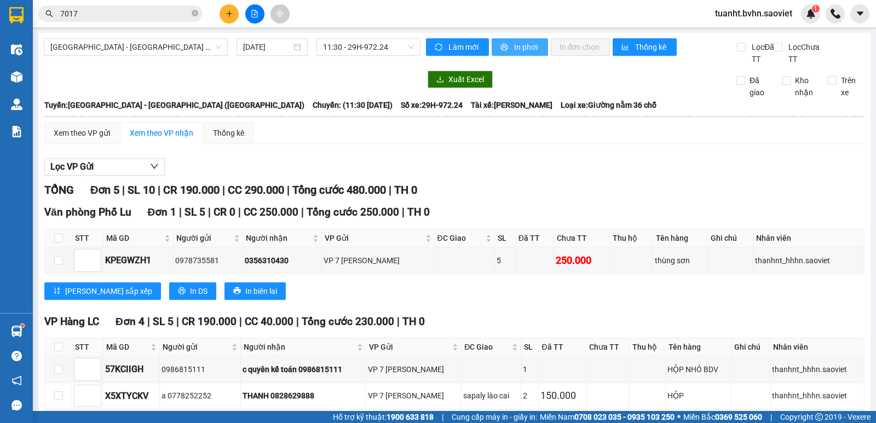
click at [504, 51] on span "printer" at bounding box center [505, 47] width 9 height 9
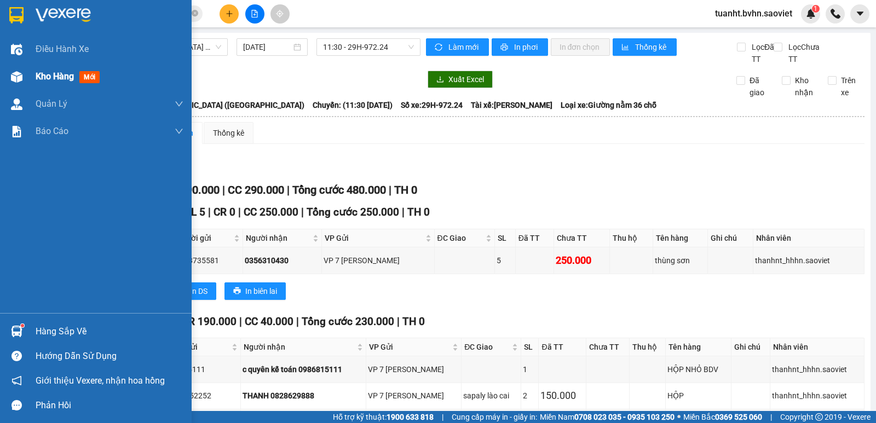
click at [6, 76] on div "Kho hàng mới" at bounding box center [96, 76] width 192 height 27
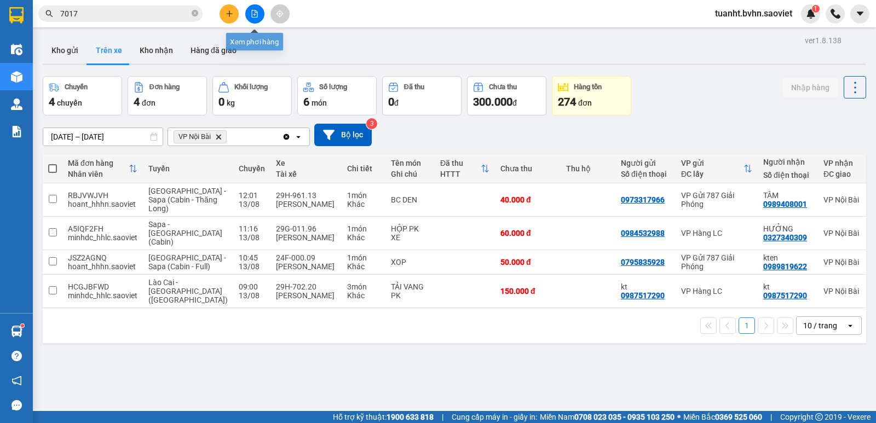
click at [252, 18] on button at bounding box center [254, 13] width 19 height 19
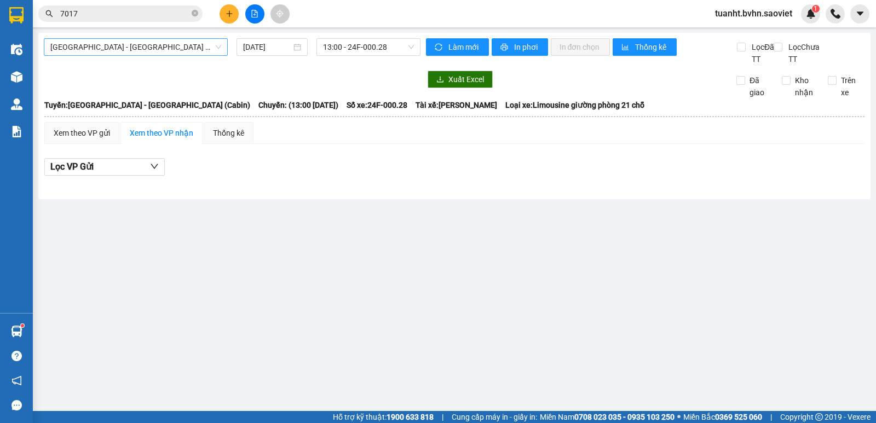
click at [185, 54] on span "[GEOGRAPHIC_DATA] - [GEOGRAPHIC_DATA] (Cabin)" at bounding box center [135, 47] width 171 height 16
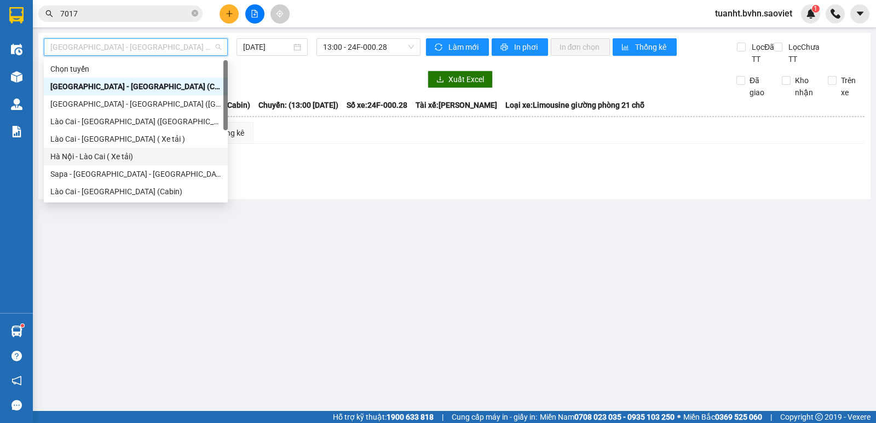
scroll to position [88, 0]
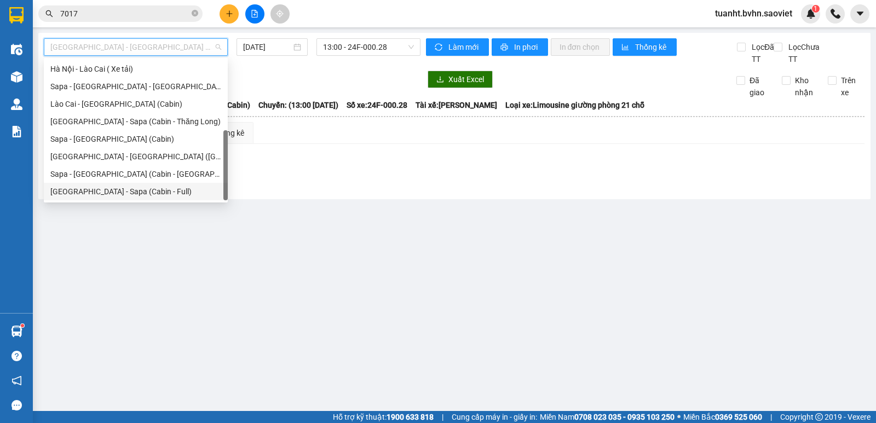
click at [163, 191] on div "[GEOGRAPHIC_DATA] - Sapa (Cabin - Full)" at bounding box center [135, 192] width 171 height 12
type input "[DATE]"
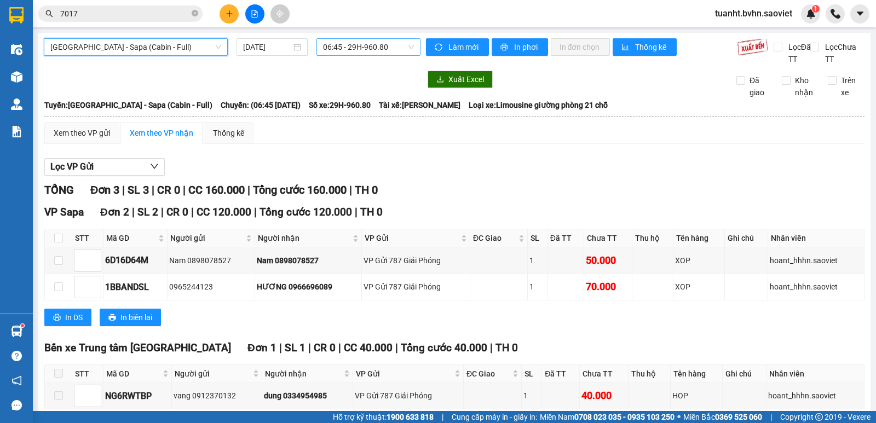
click at [364, 48] on span "06:45 - 29H-960.80" at bounding box center [368, 47] width 90 height 16
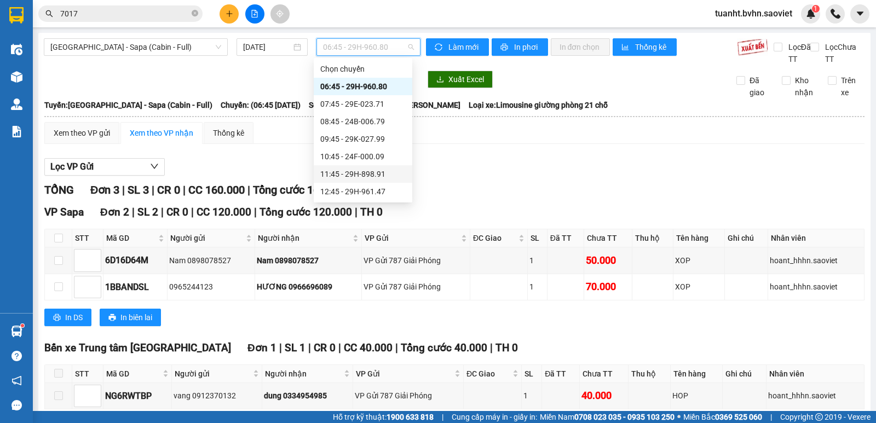
click at [381, 178] on div "11:45 - 29H-898.91" at bounding box center [362, 174] width 85 height 12
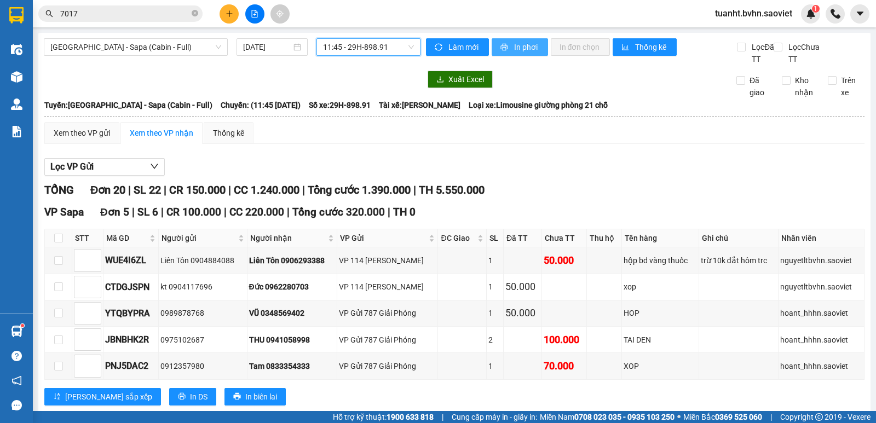
click at [529, 49] on span "In phơi" at bounding box center [526, 47] width 25 height 12
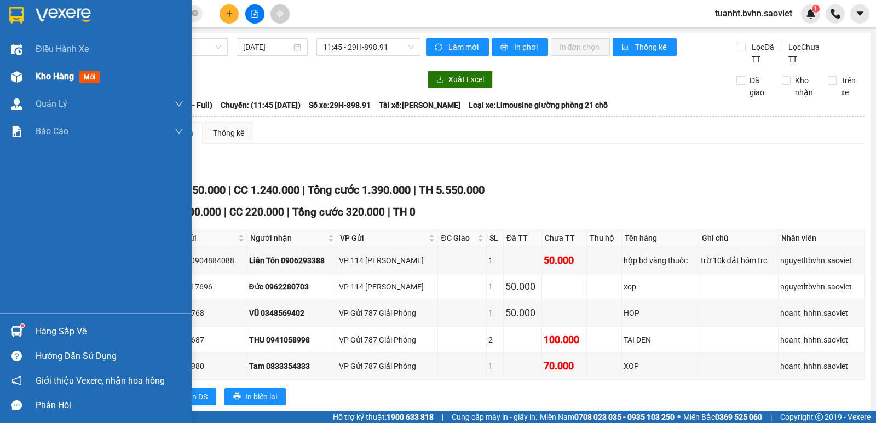
click at [16, 75] on img at bounding box center [17, 77] width 12 height 12
